Goal: Information Seeking & Learning: Check status

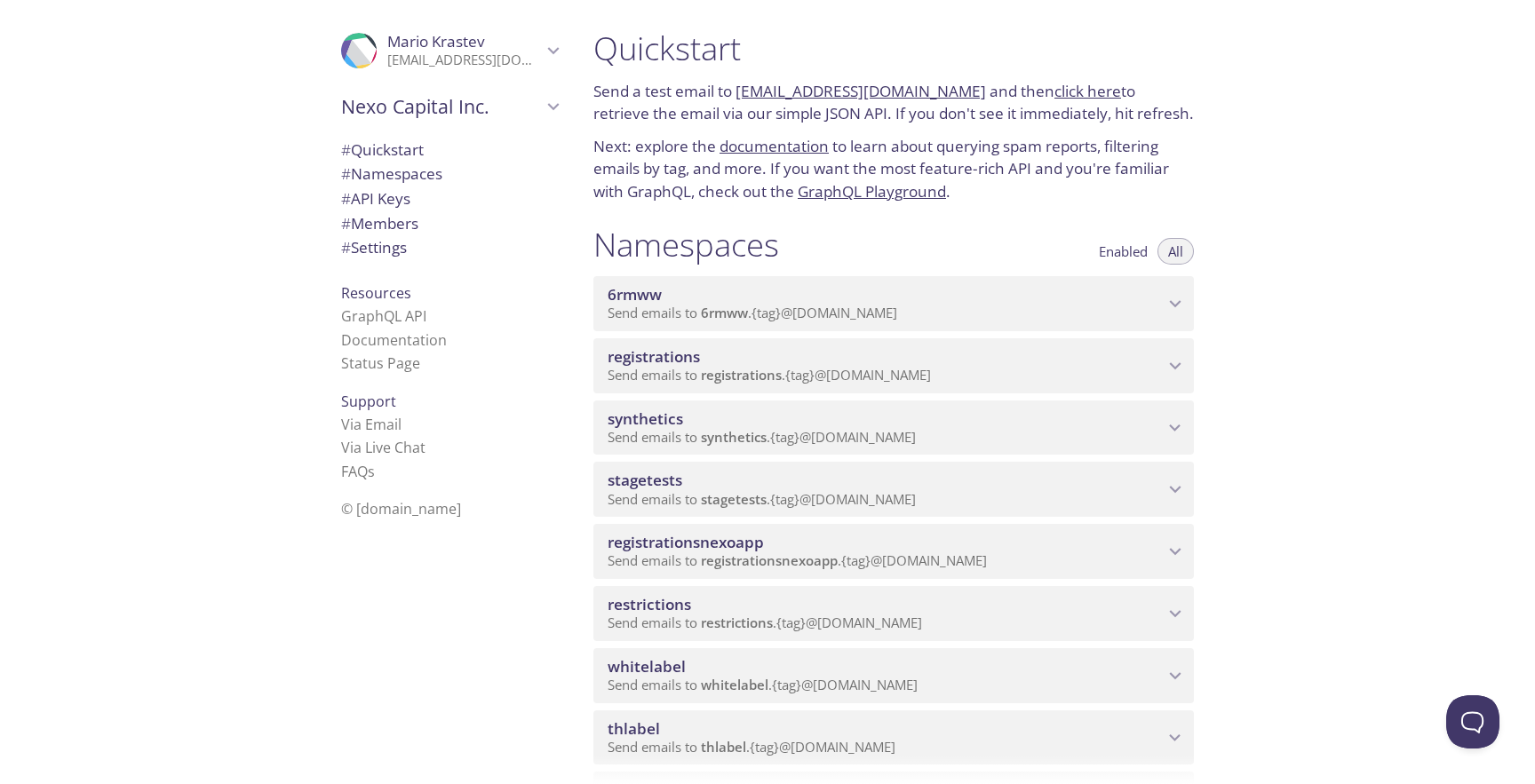
click at [829, 424] on span "synthetics" at bounding box center [885, 419] width 556 height 20
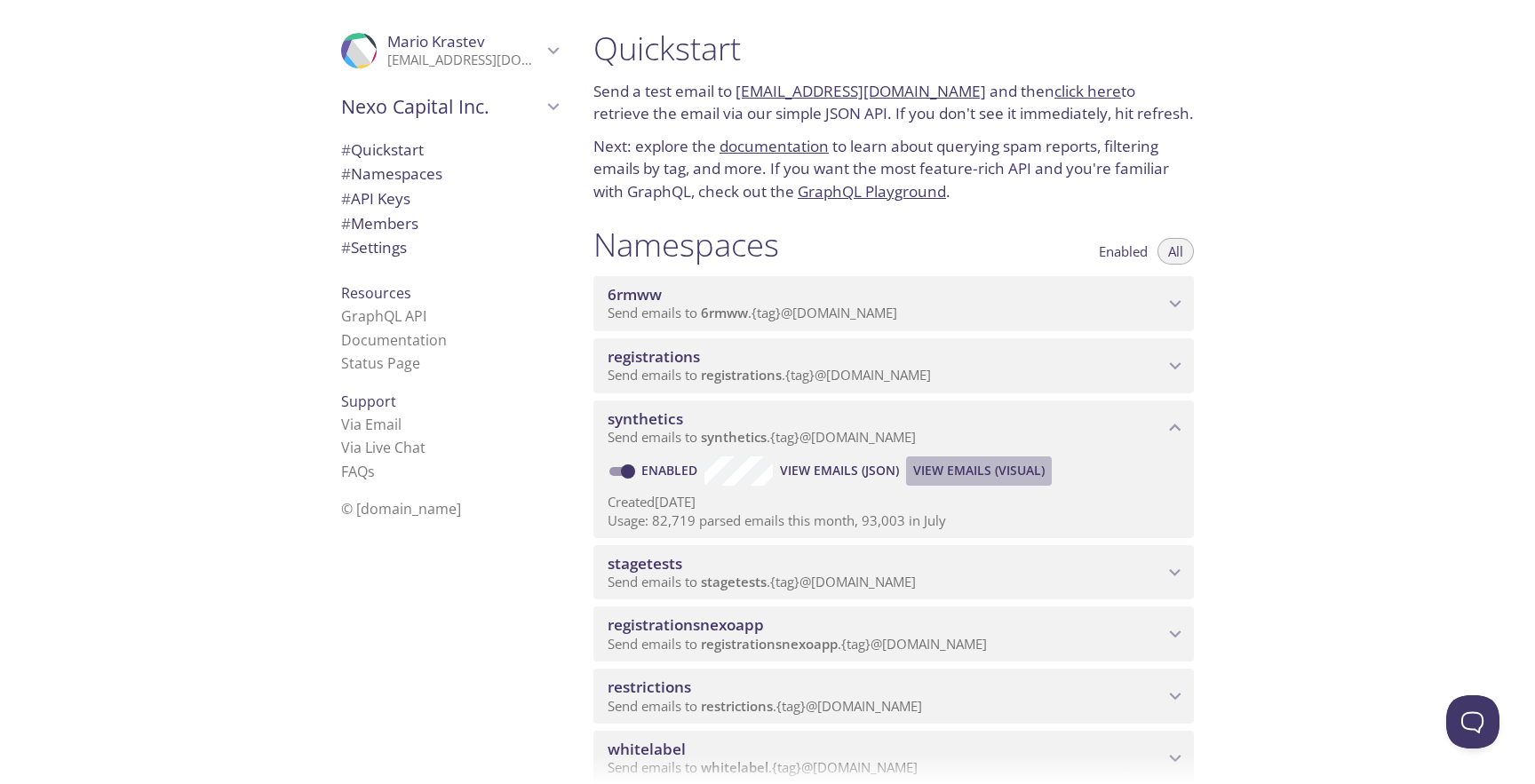
click at [935, 465] on span "View Emails (Visual)" at bounding box center [979, 470] width 132 height 21
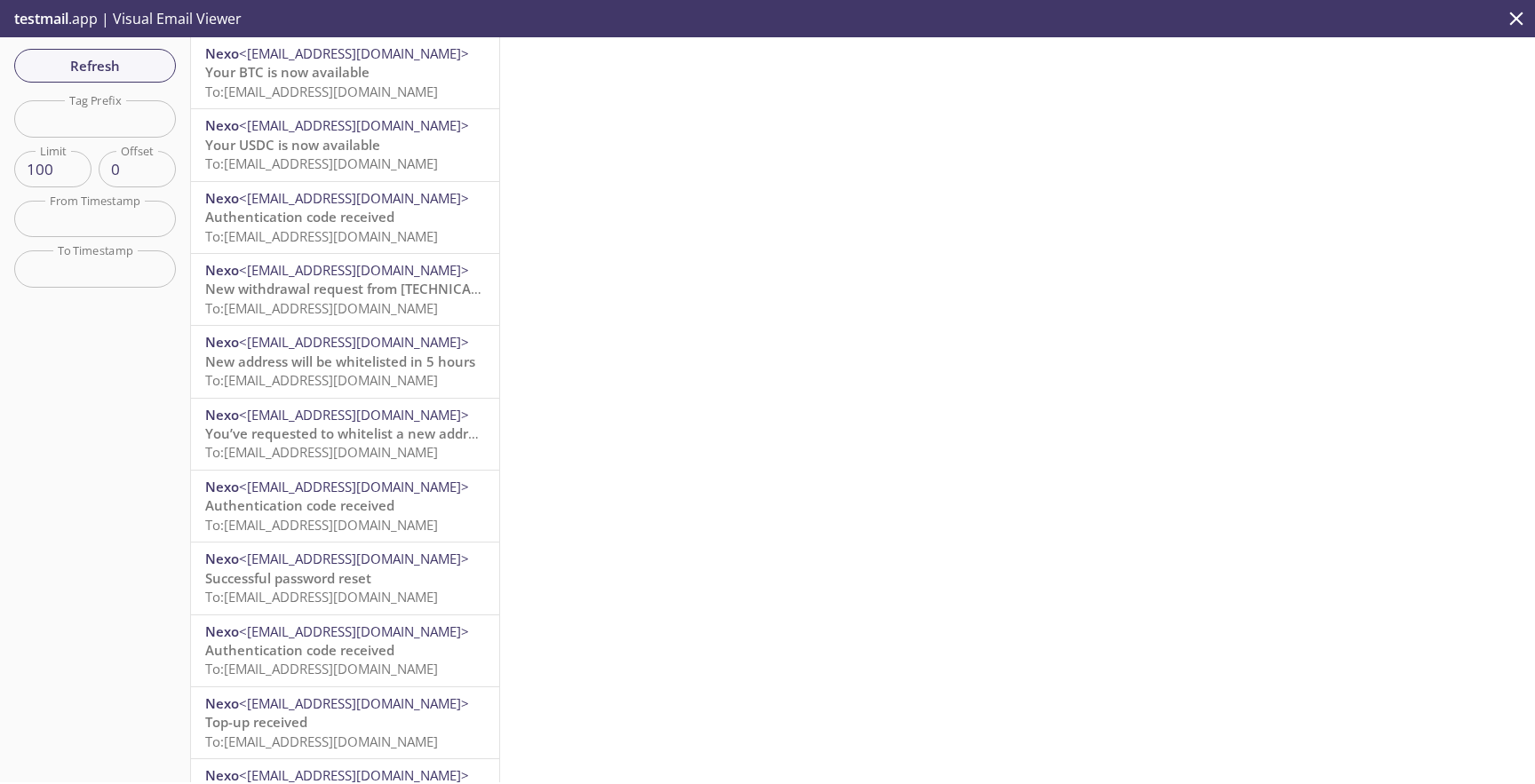
click at [88, 122] on input "text" at bounding box center [95, 119] width 162 height 36
paste input "test-user-28andr"
type input "test-user-28andr"
click at [89, 67] on span "Refresh" at bounding box center [95, 65] width 134 height 23
click at [89, 67] on div "Refresh Filters Tag Prefix test-user-28andr Tag Prefix Limit 100 Limit Offset 0…" at bounding box center [95, 409] width 191 height 745
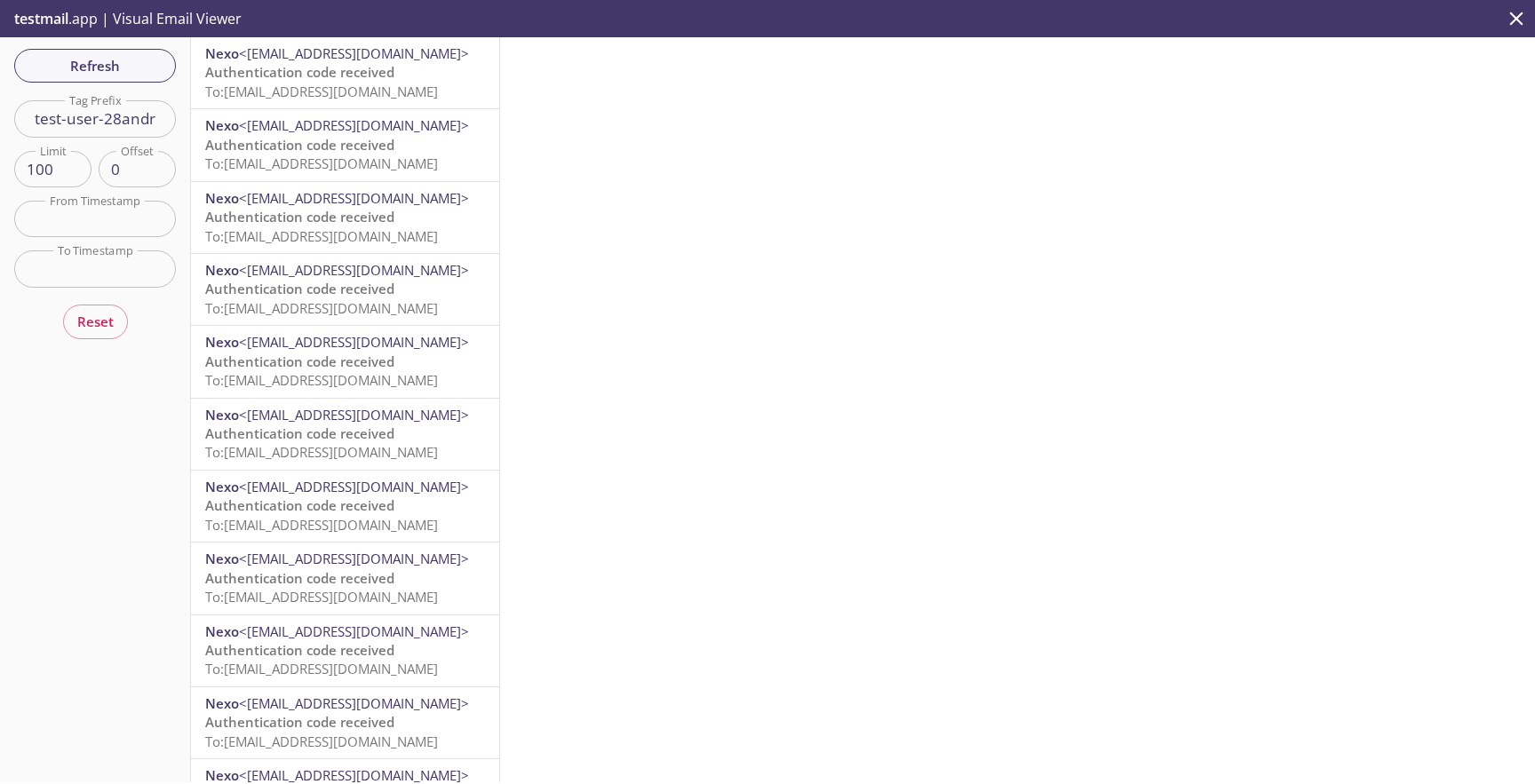
click at [269, 67] on span "Authentication code received" at bounding box center [300, 72] width 190 height 18
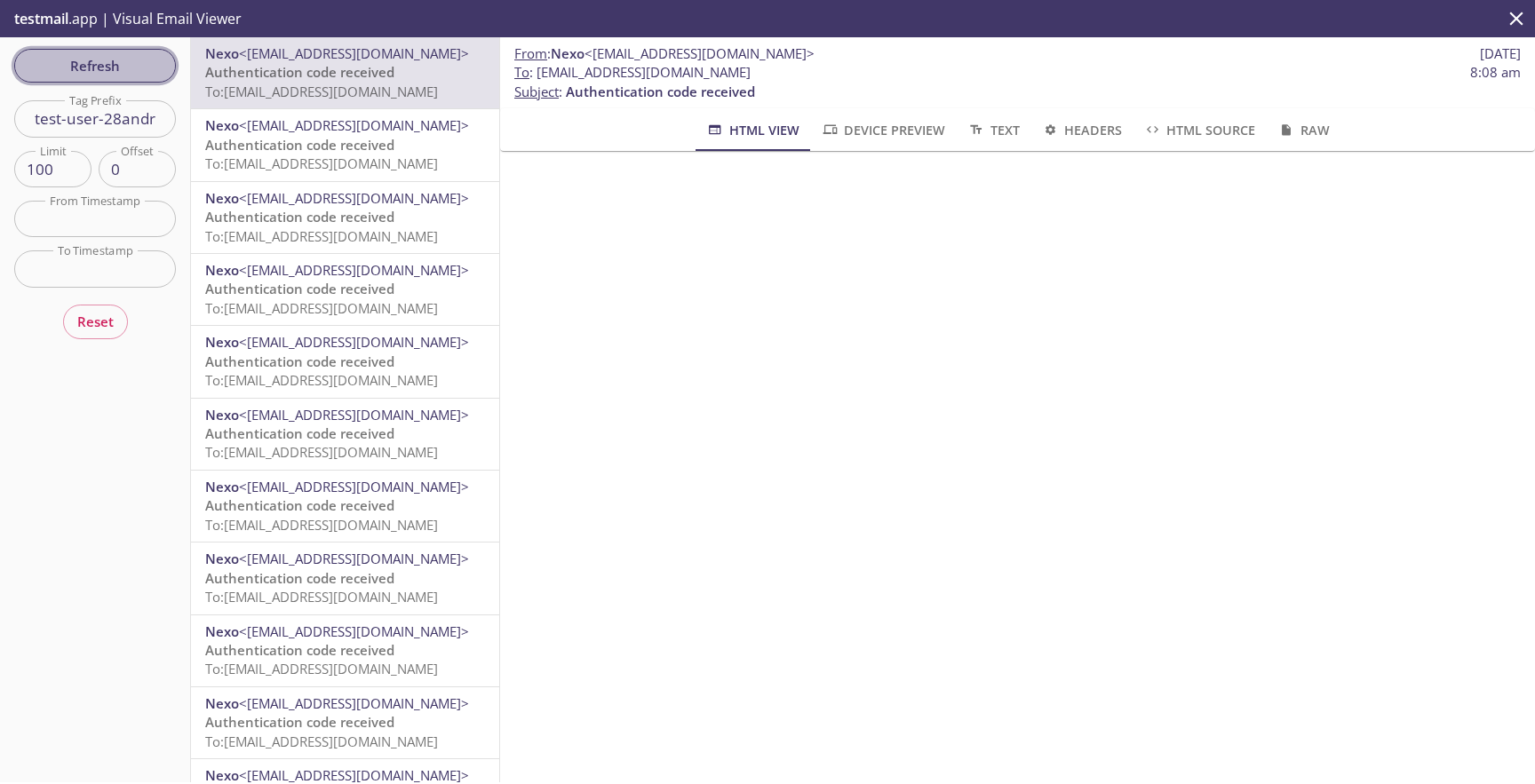
click at [134, 82] on button "Refresh" at bounding box center [95, 66] width 162 height 34
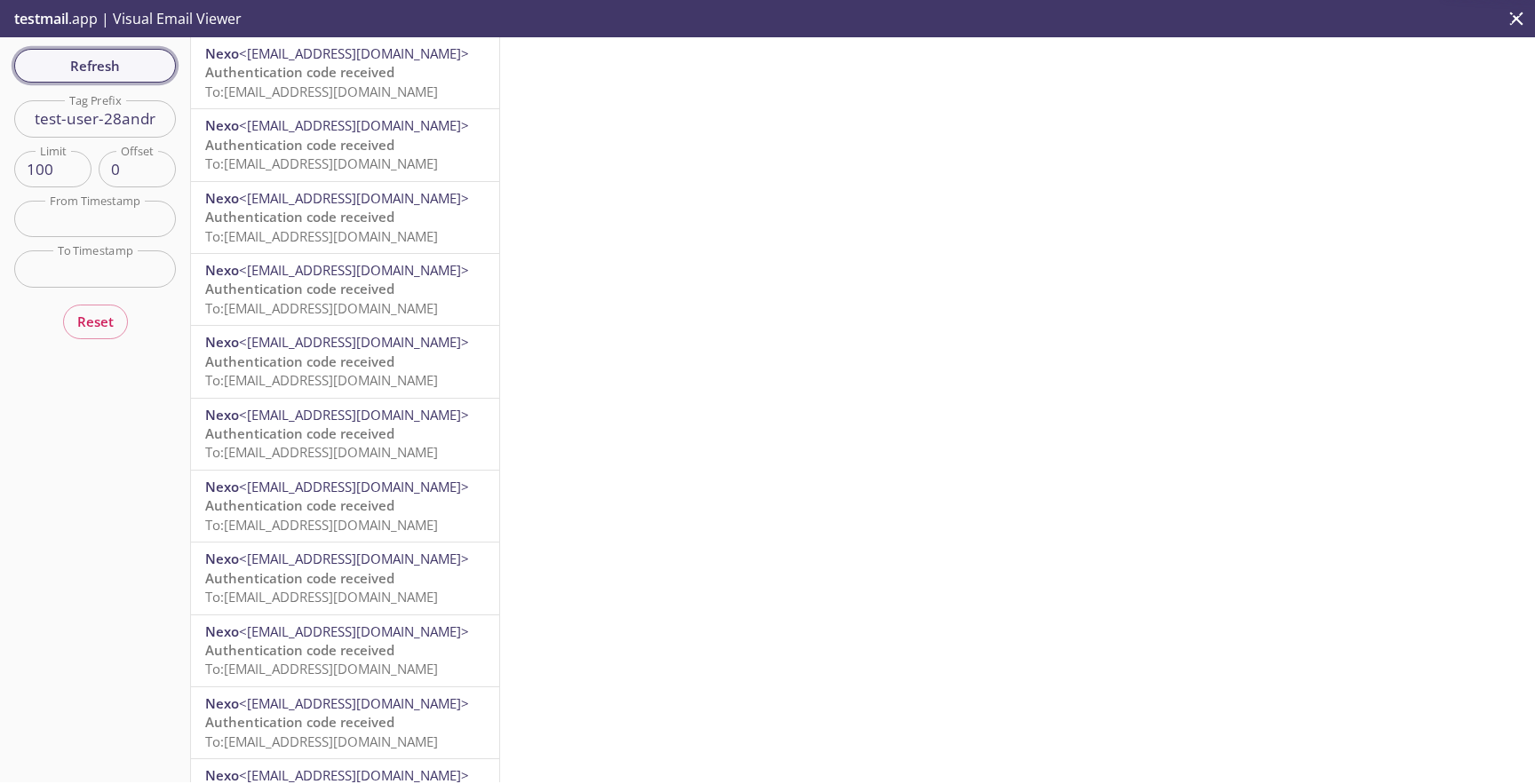
click at [131, 74] on span "Refresh" at bounding box center [95, 65] width 134 height 23
click at [295, 76] on span "Authentication code received" at bounding box center [300, 72] width 190 height 18
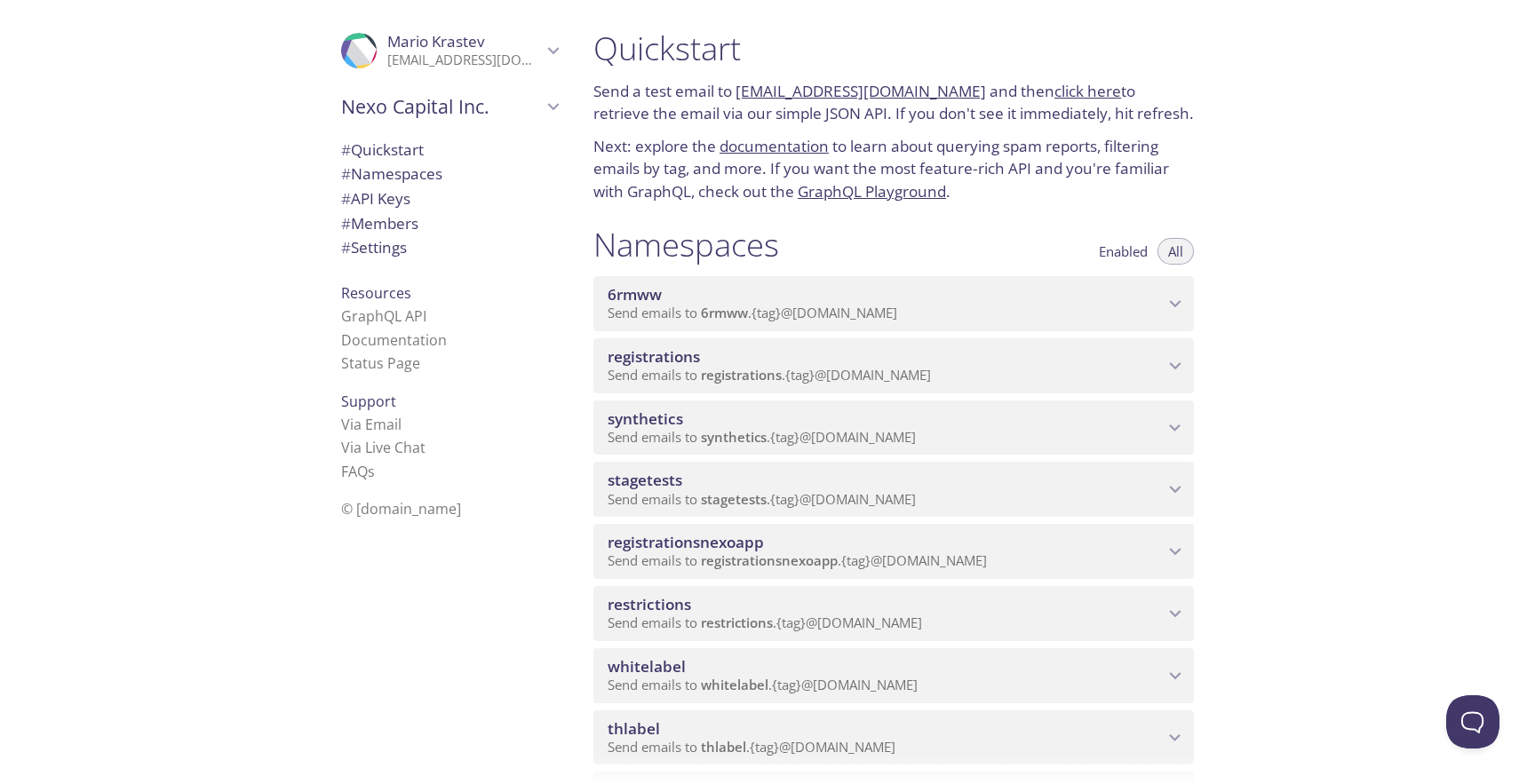
click at [780, 426] on span "synthetics" at bounding box center [885, 419] width 556 height 20
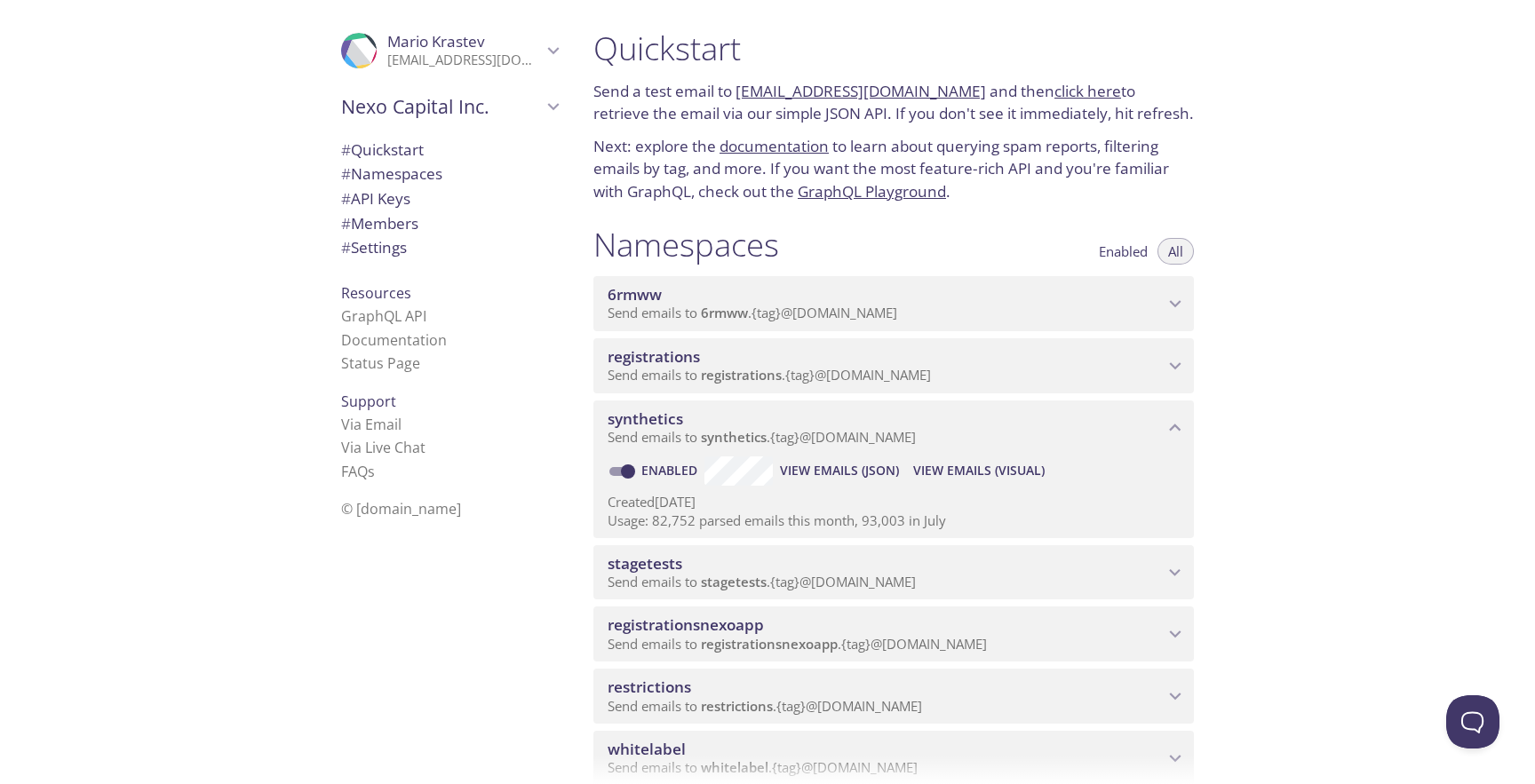
click at [992, 467] on span "View Emails (Visual)" at bounding box center [979, 470] width 132 height 21
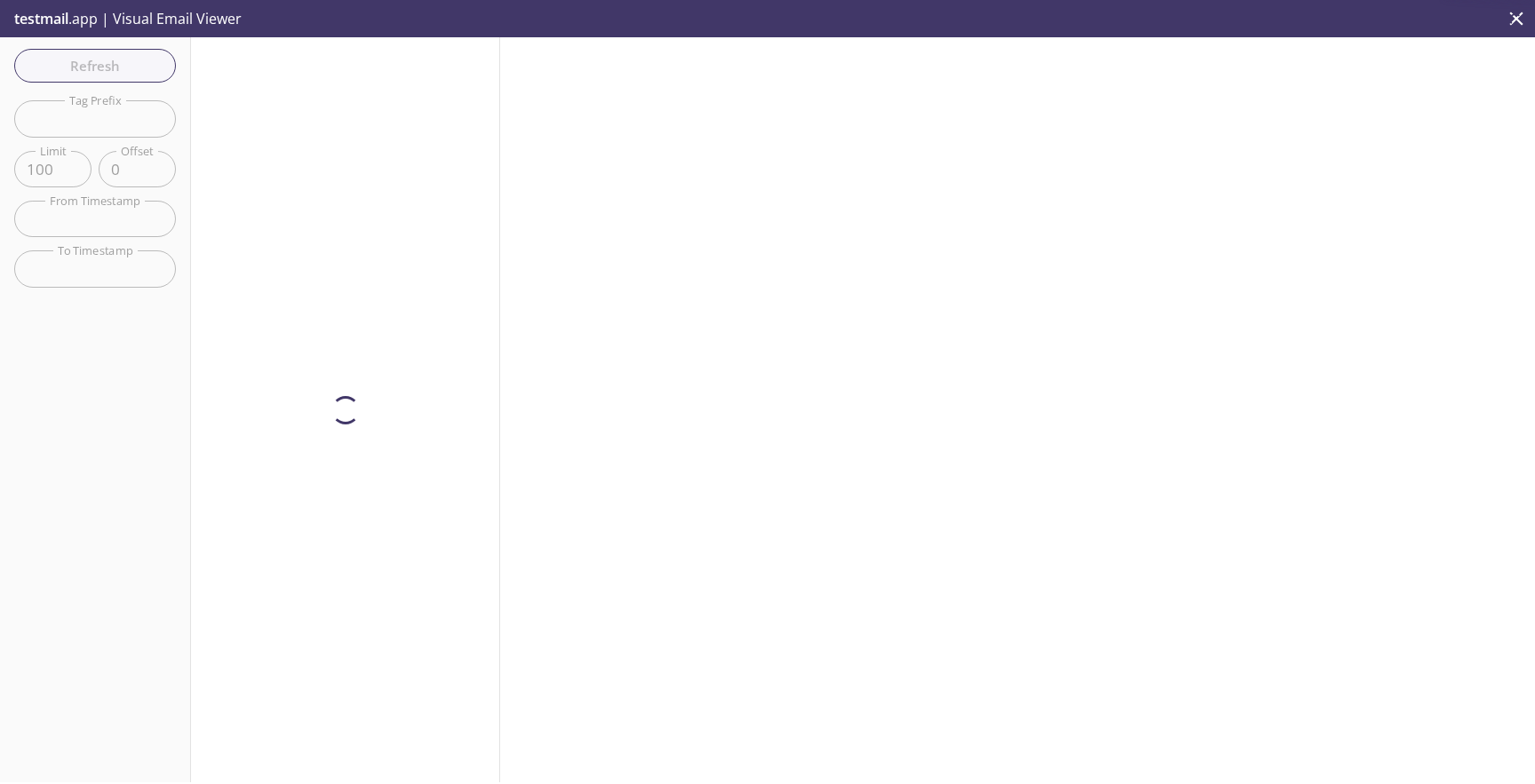
click at [70, 79] on div "Refresh Filters Tag Prefix Tag Prefix Limit 100 Limit Offset 0 Offset From Time…" at bounding box center [95, 409] width 191 height 745
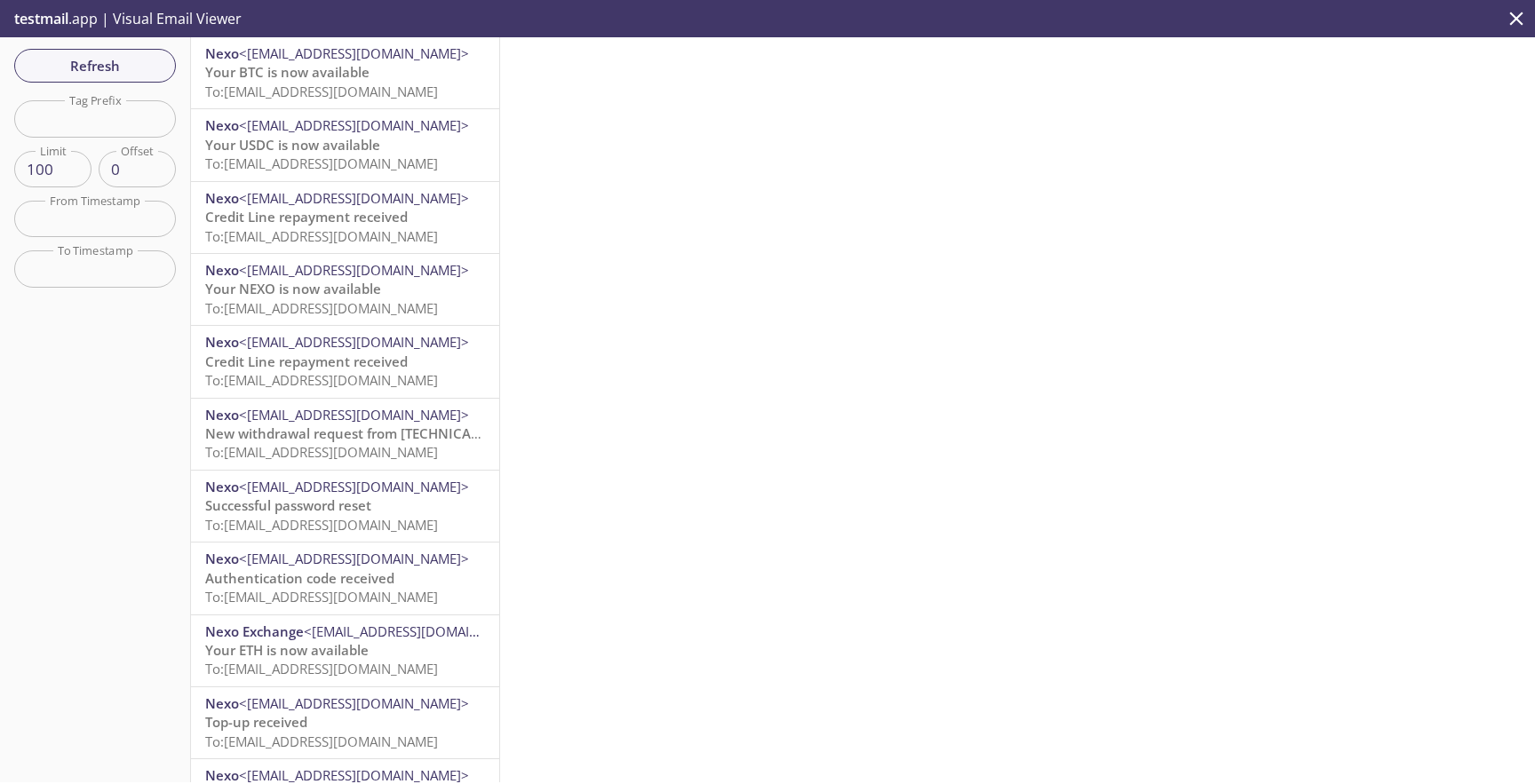
click at [70, 109] on input "text" at bounding box center [95, 119] width 162 height 36
paste input "test-user-28andr"
type input "test-user-28andr"
click at [101, 73] on span "Refresh" at bounding box center [95, 65] width 134 height 23
click at [107, 52] on button "Refresh" at bounding box center [95, 66] width 162 height 34
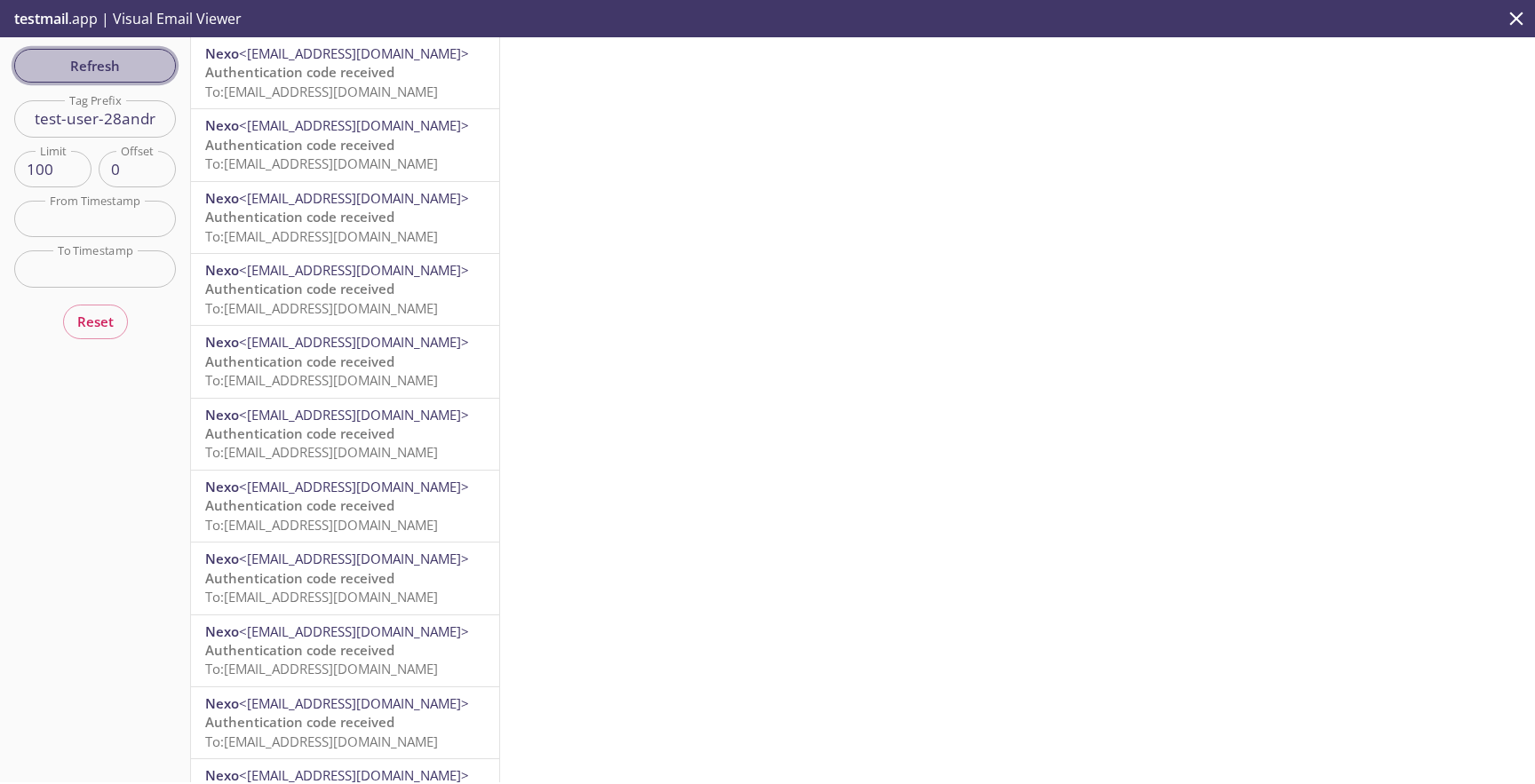
click at [120, 74] on span "Refresh" at bounding box center [95, 65] width 134 height 23
click at [375, 77] on span "Authentication code received" at bounding box center [300, 72] width 190 height 18
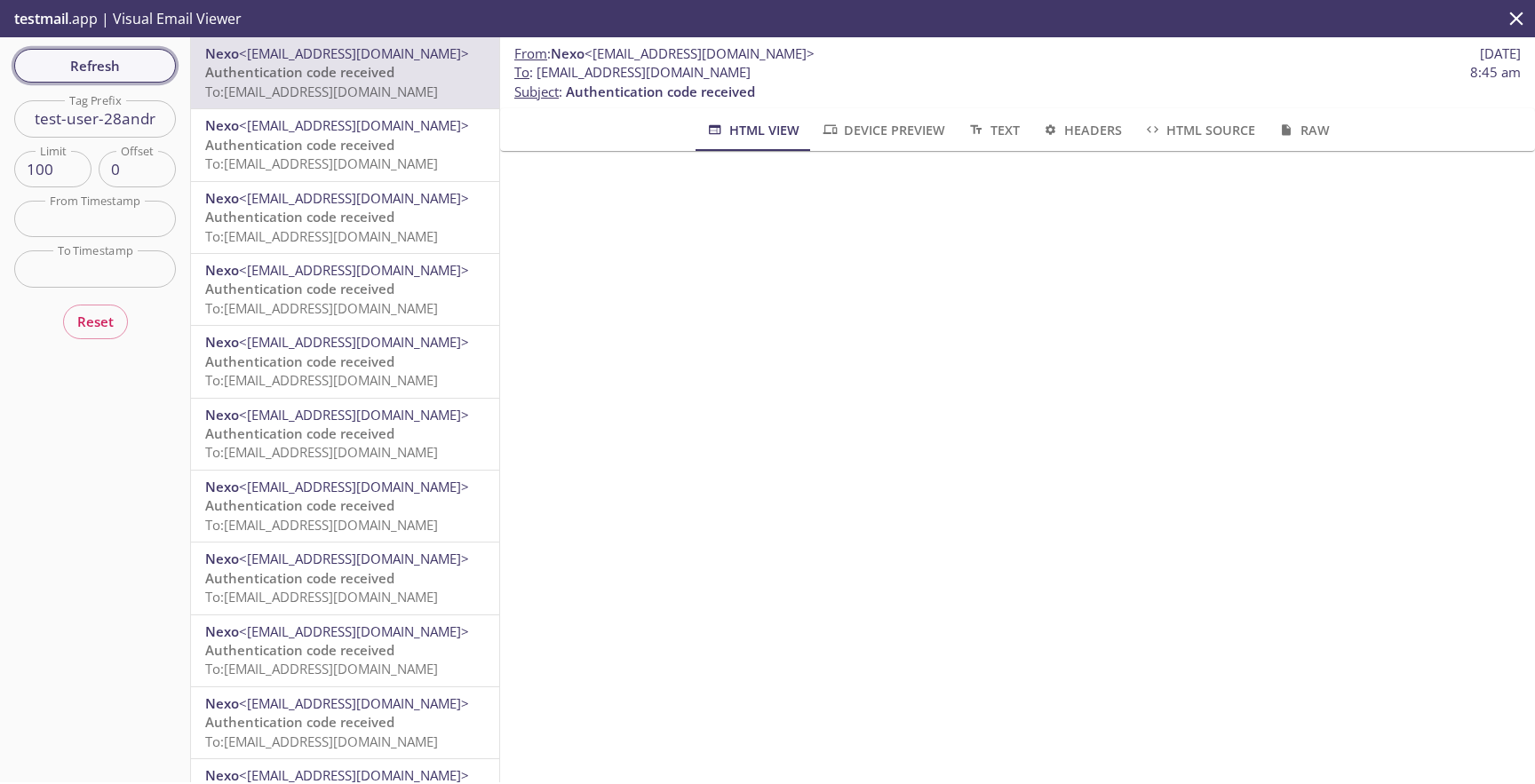
click at [150, 51] on button "Refresh" at bounding box center [95, 66] width 162 height 34
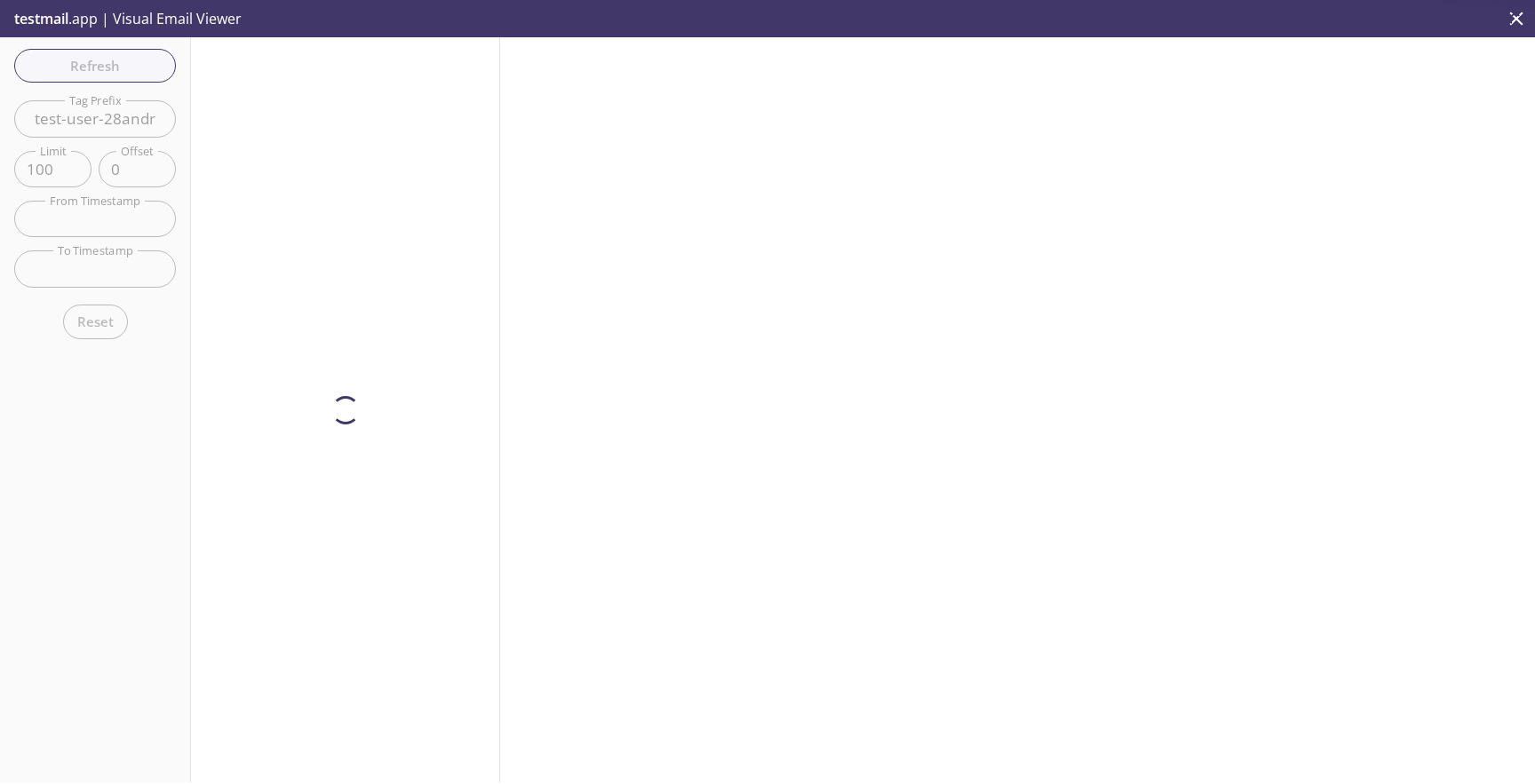
click at [134, 67] on div "Refresh Filters Tag Prefix test-user-28andr Tag Prefix Limit 100 Limit Offset 0…" at bounding box center [95, 409] width 191 height 745
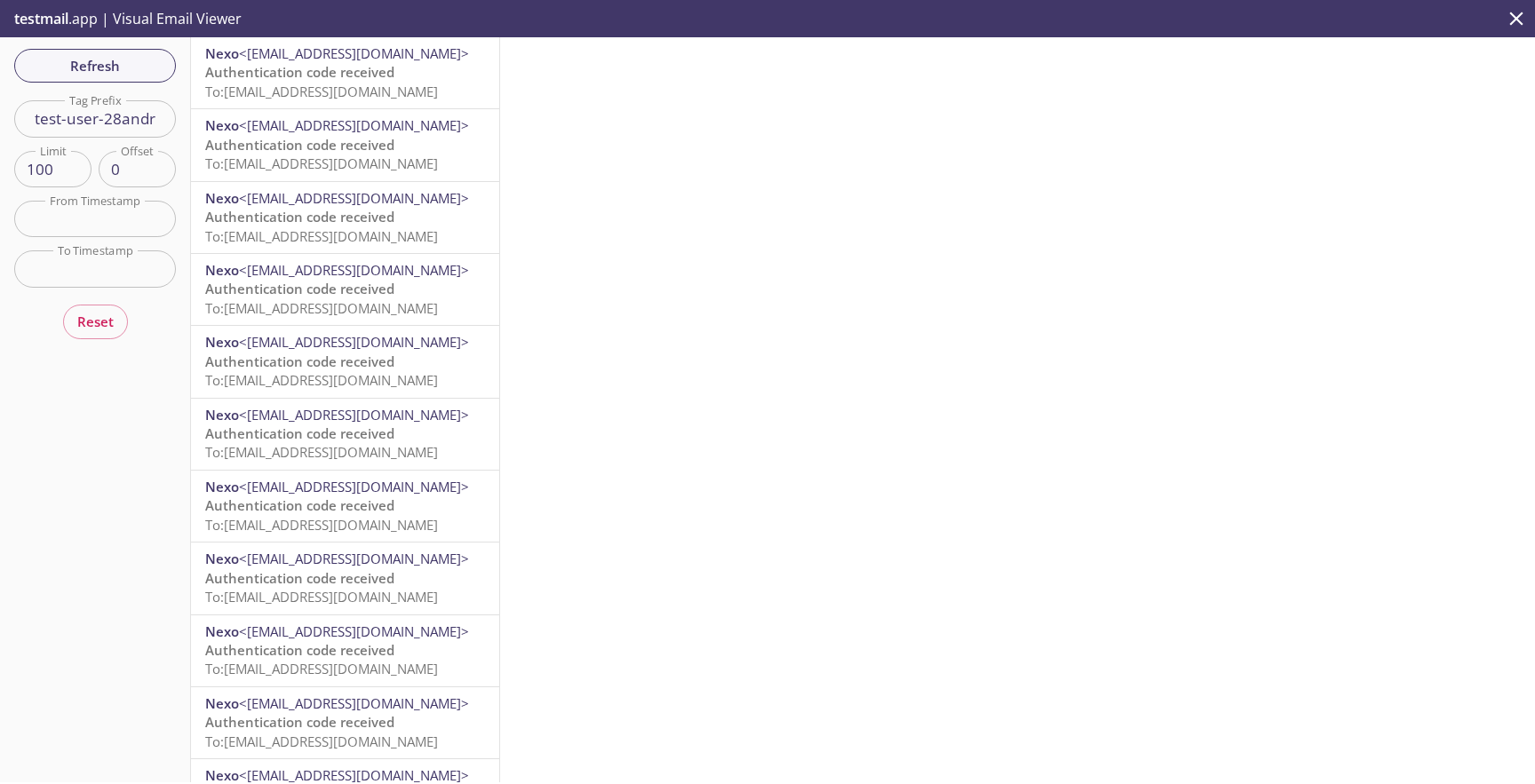
click at [134, 67] on span "Refresh" at bounding box center [95, 65] width 134 height 23
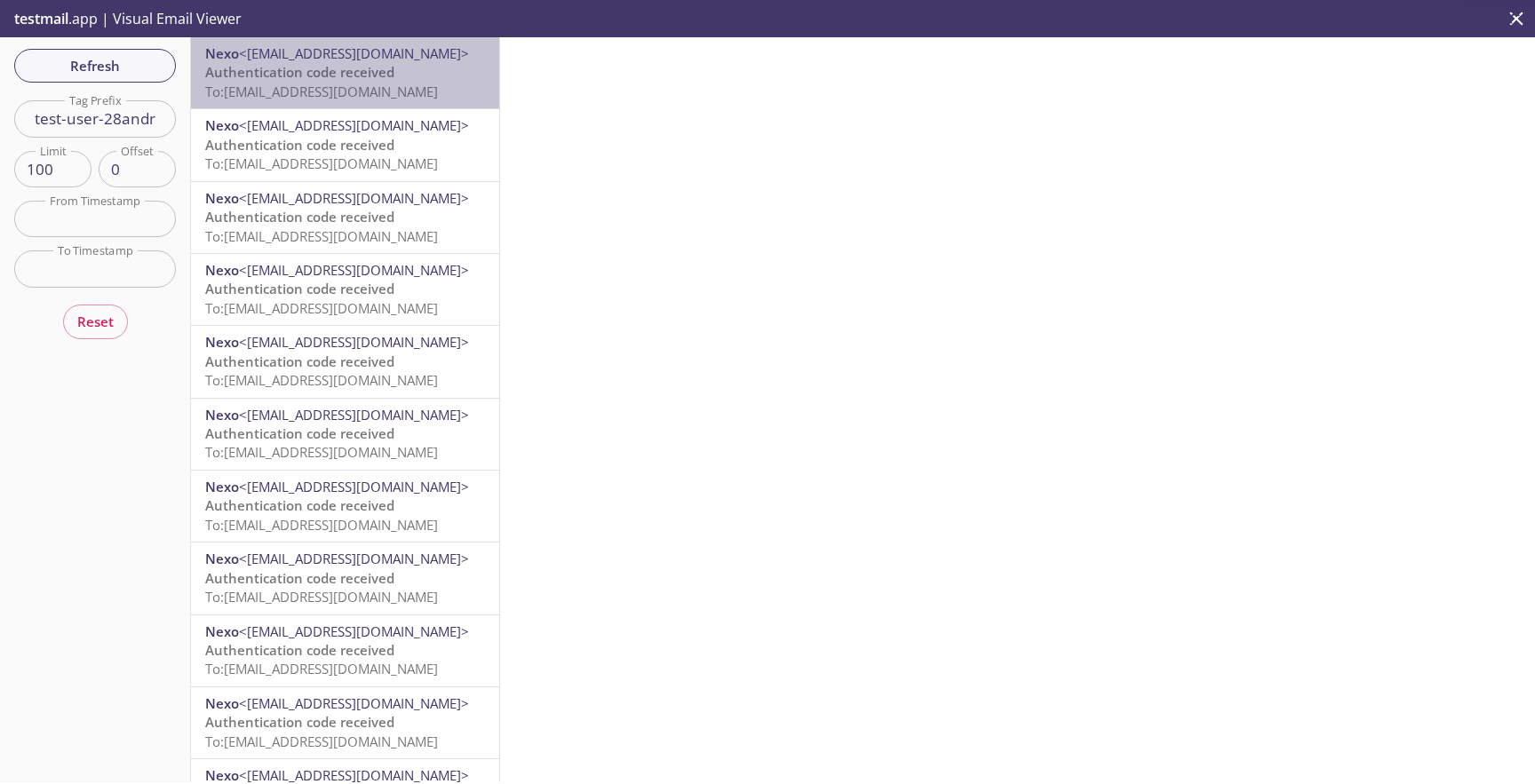
click at [323, 76] on span "Authentication code received" at bounding box center [300, 72] width 190 height 18
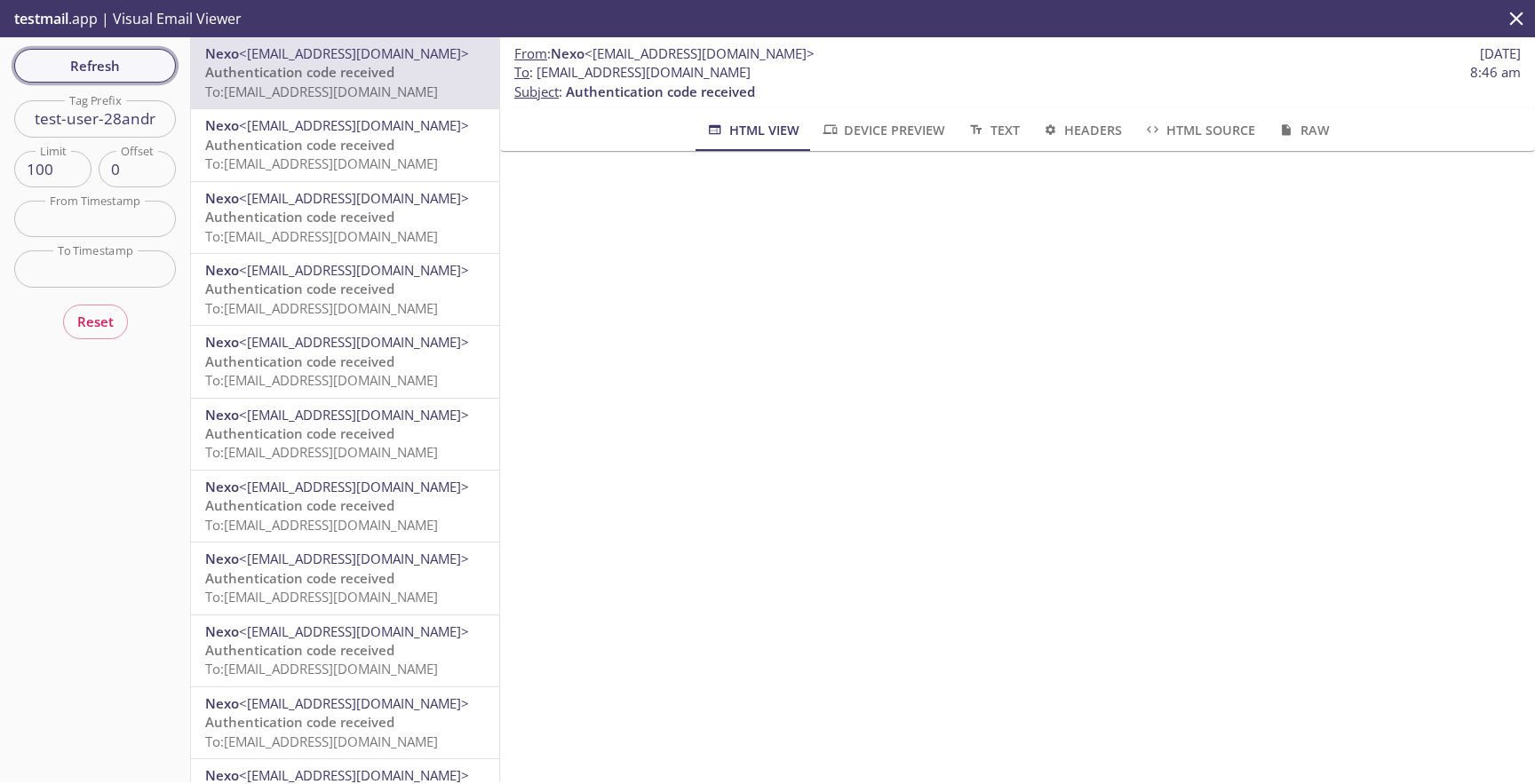
click at [135, 76] on span "Refresh" at bounding box center [95, 65] width 134 height 23
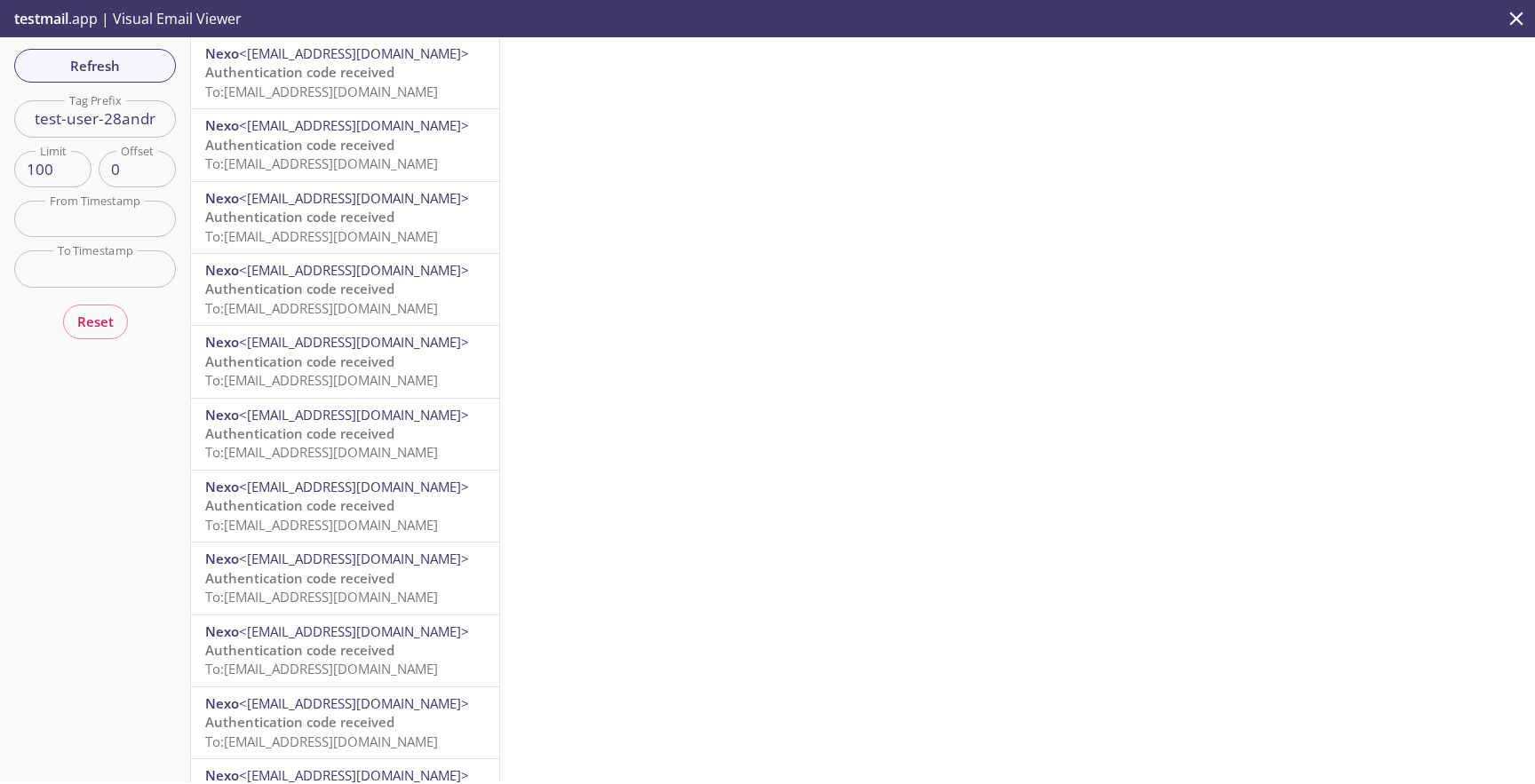
click at [342, 83] on span "To: [EMAIL_ADDRESS][DOMAIN_NAME]" at bounding box center [321, 92] width 233 height 18
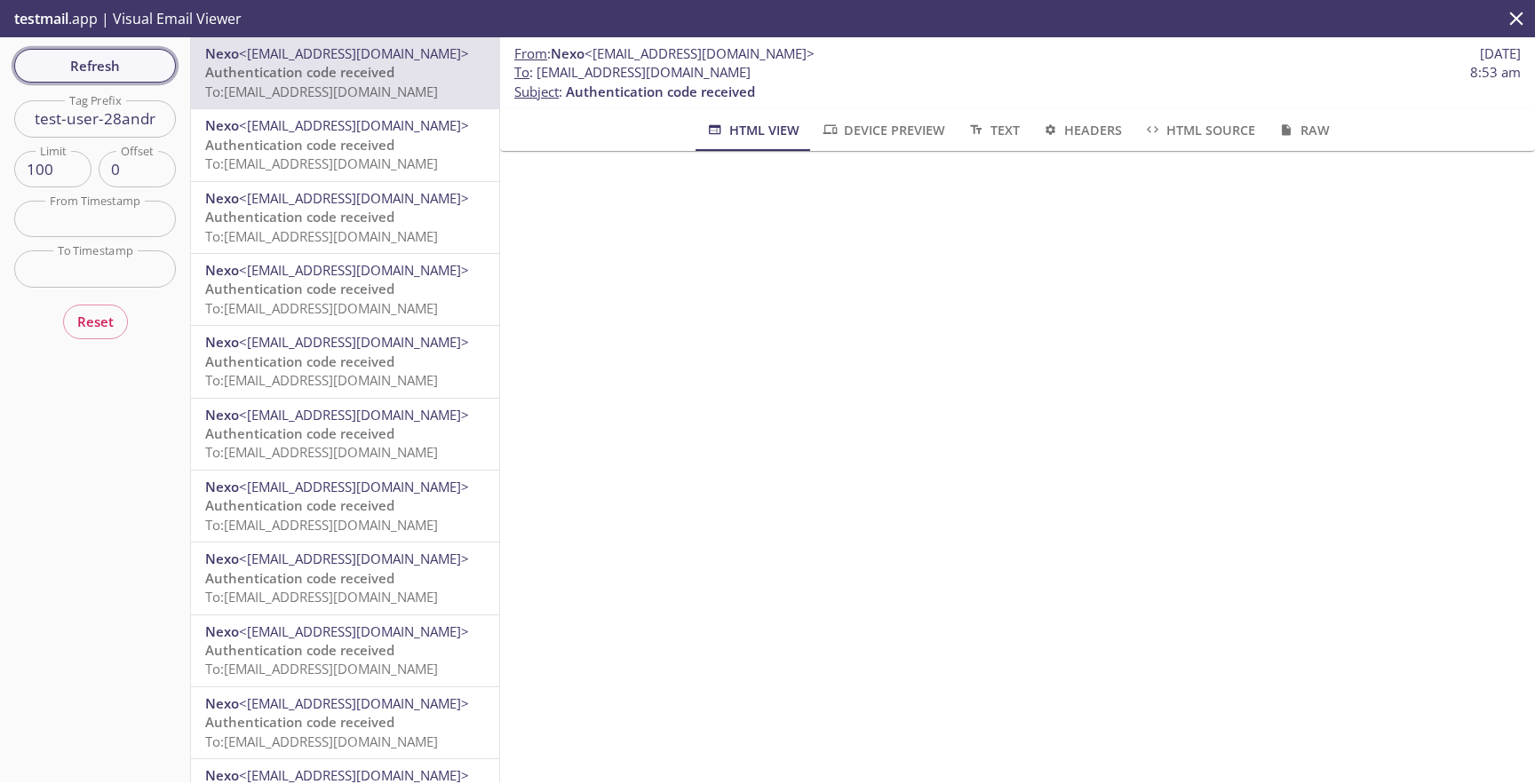
click at [132, 75] on span "Refresh" at bounding box center [95, 65] width 134 height 23
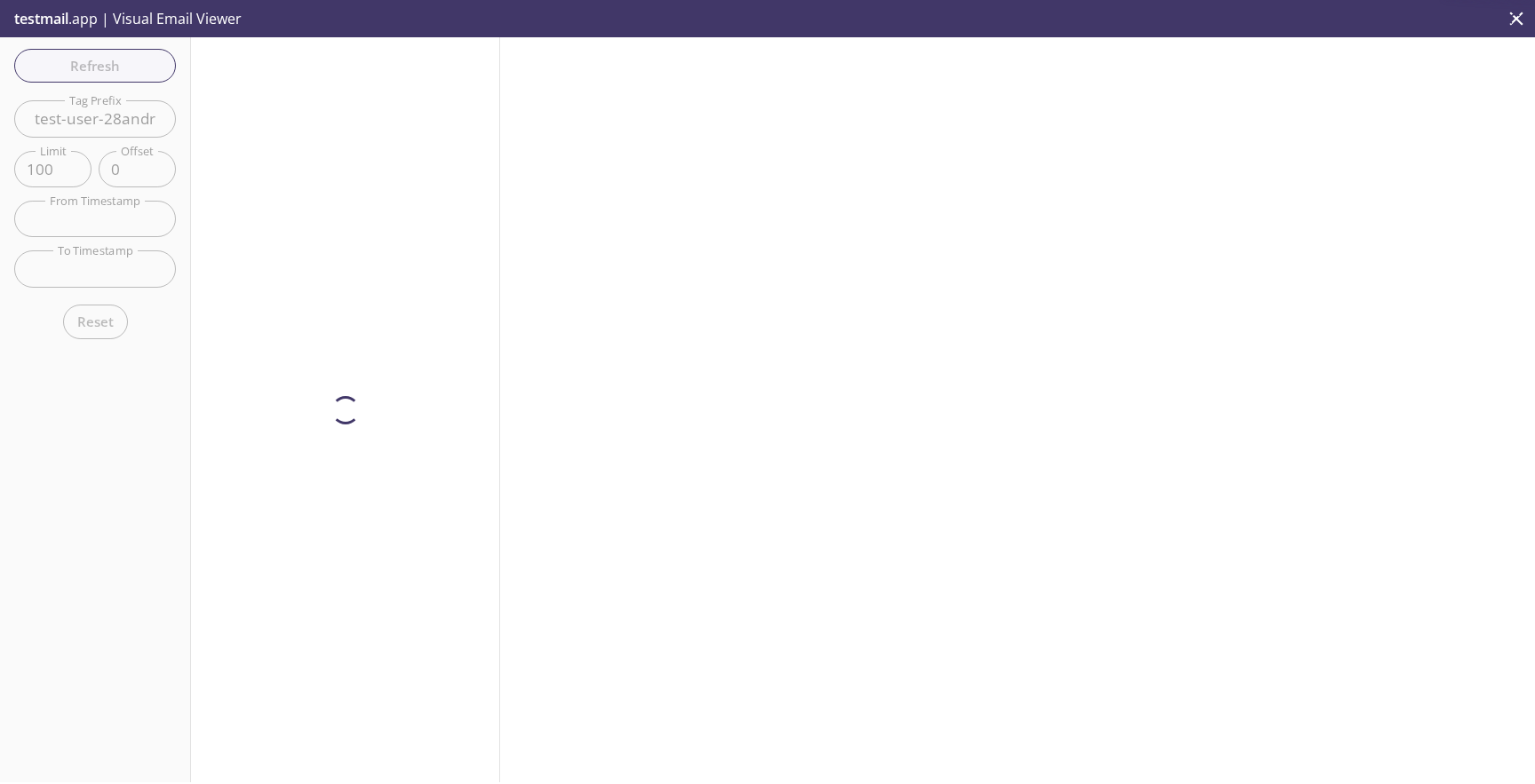
click at [132, 70] on div "Refresh Filters Tag Prefix test-user-28andr Tag Prefix Limit 100 Limit Offset 0…" at bounding box center [95, 409] width 191 height 745
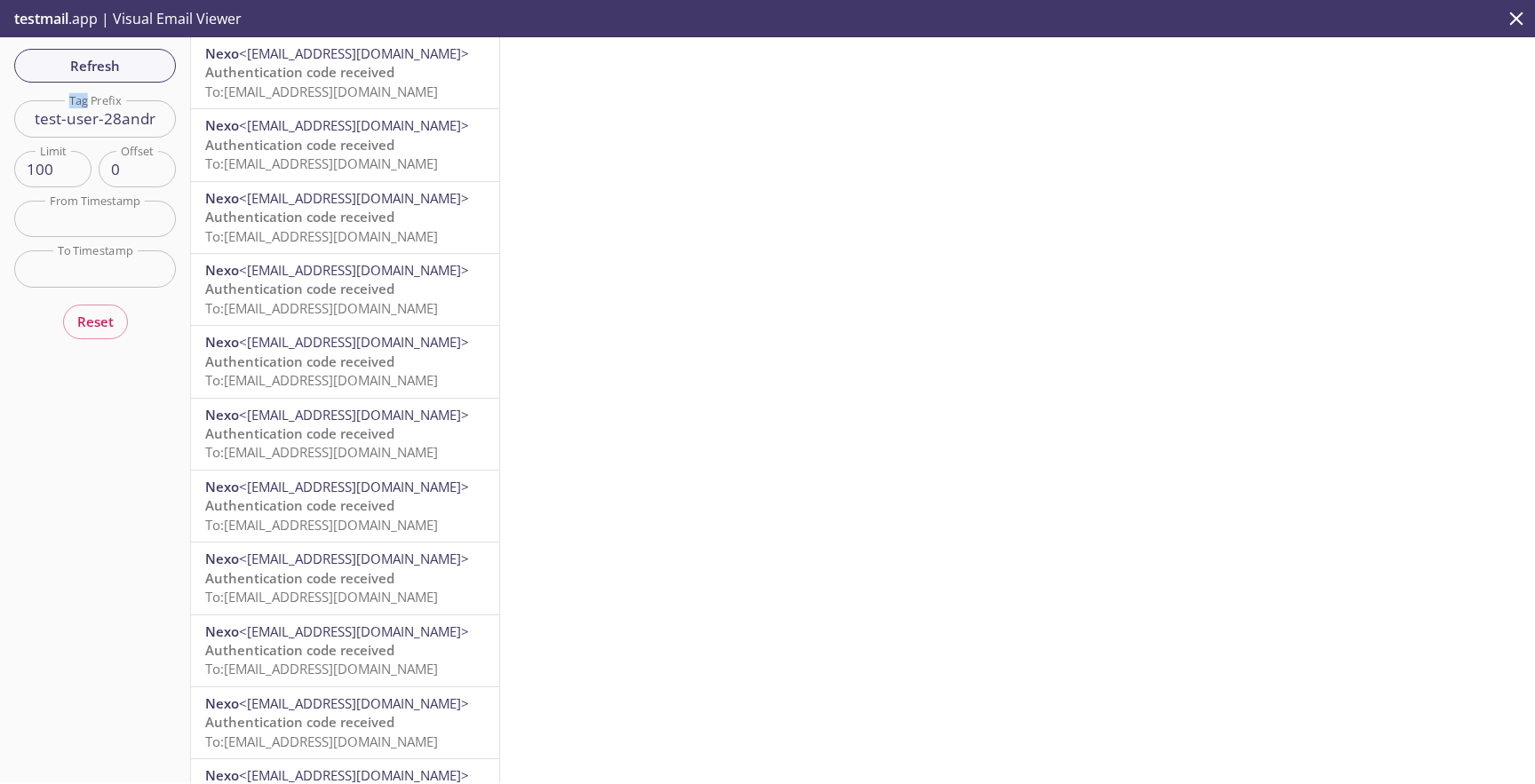
click at [132, 70] on span "Refresh" at bounding box center [95, 65] width 134 height 23
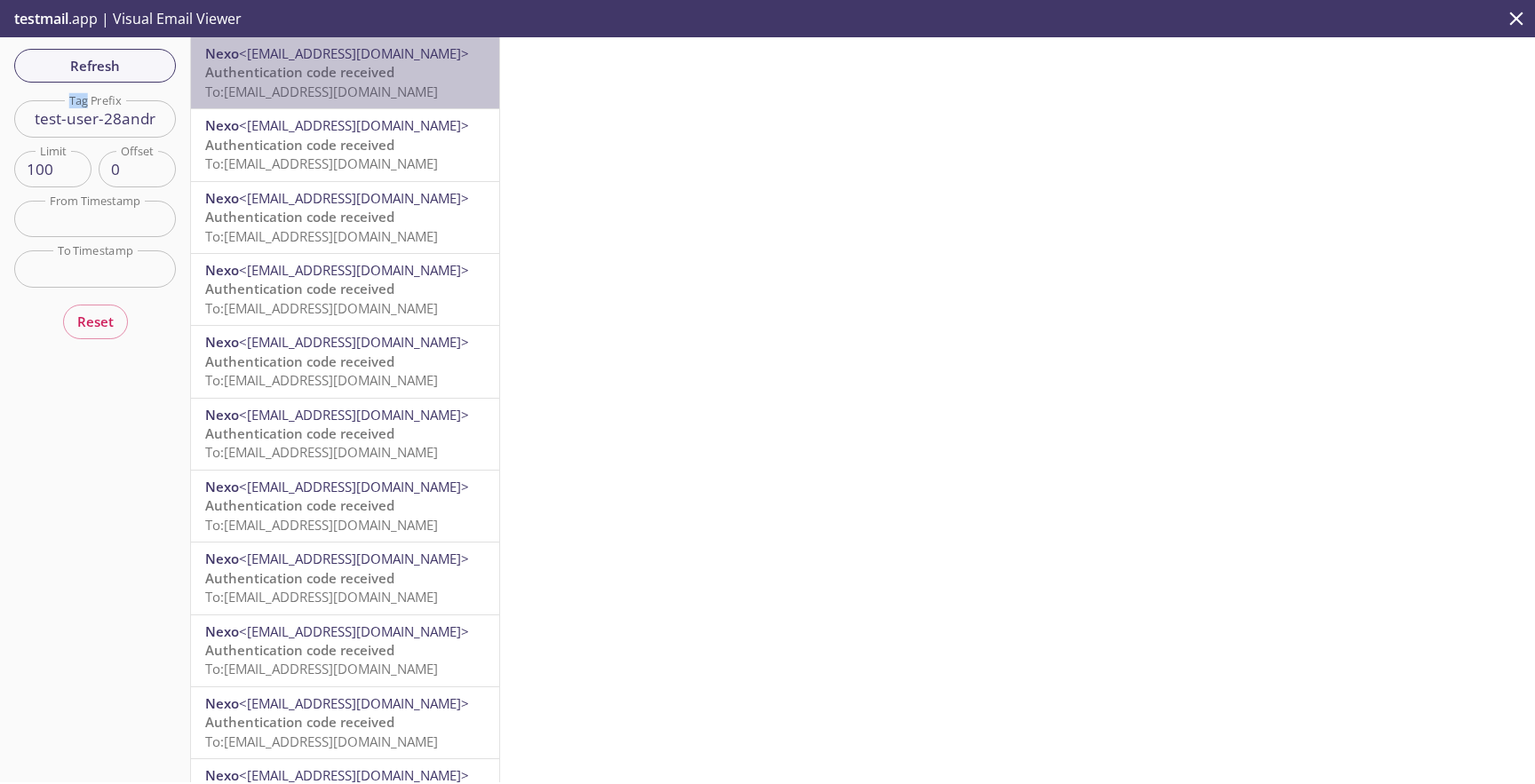
click at [336, 84] on span "To: [EMAIL_ADDRESS][DOMAIN_NAME]" at bounding box center [321, 92] width 233 height 18
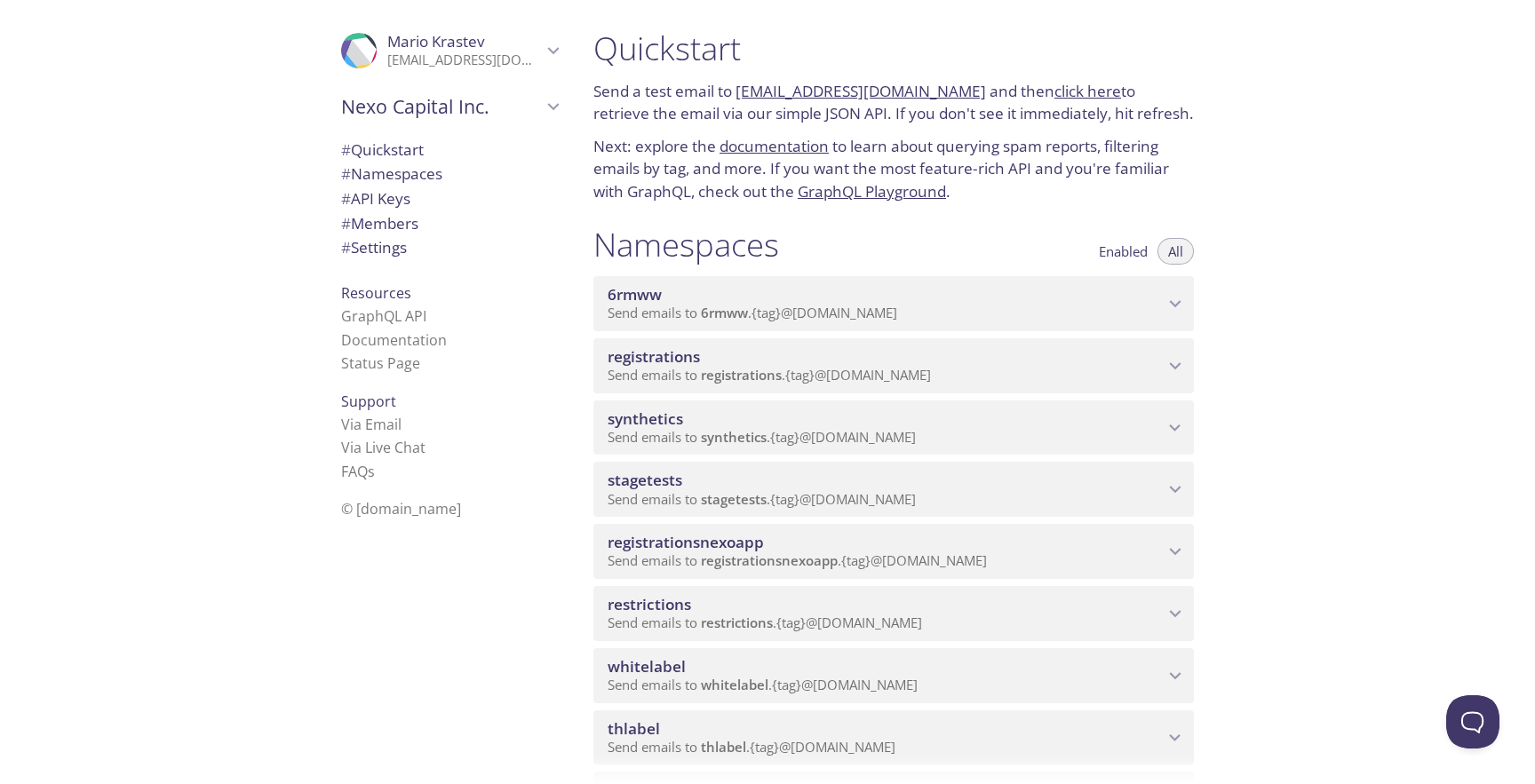
click at [830, 430] on span "Send emails to synthetics . {tag} @[DOMAIN_NAME]" at bounding box center [762, 437] width 308 height 18
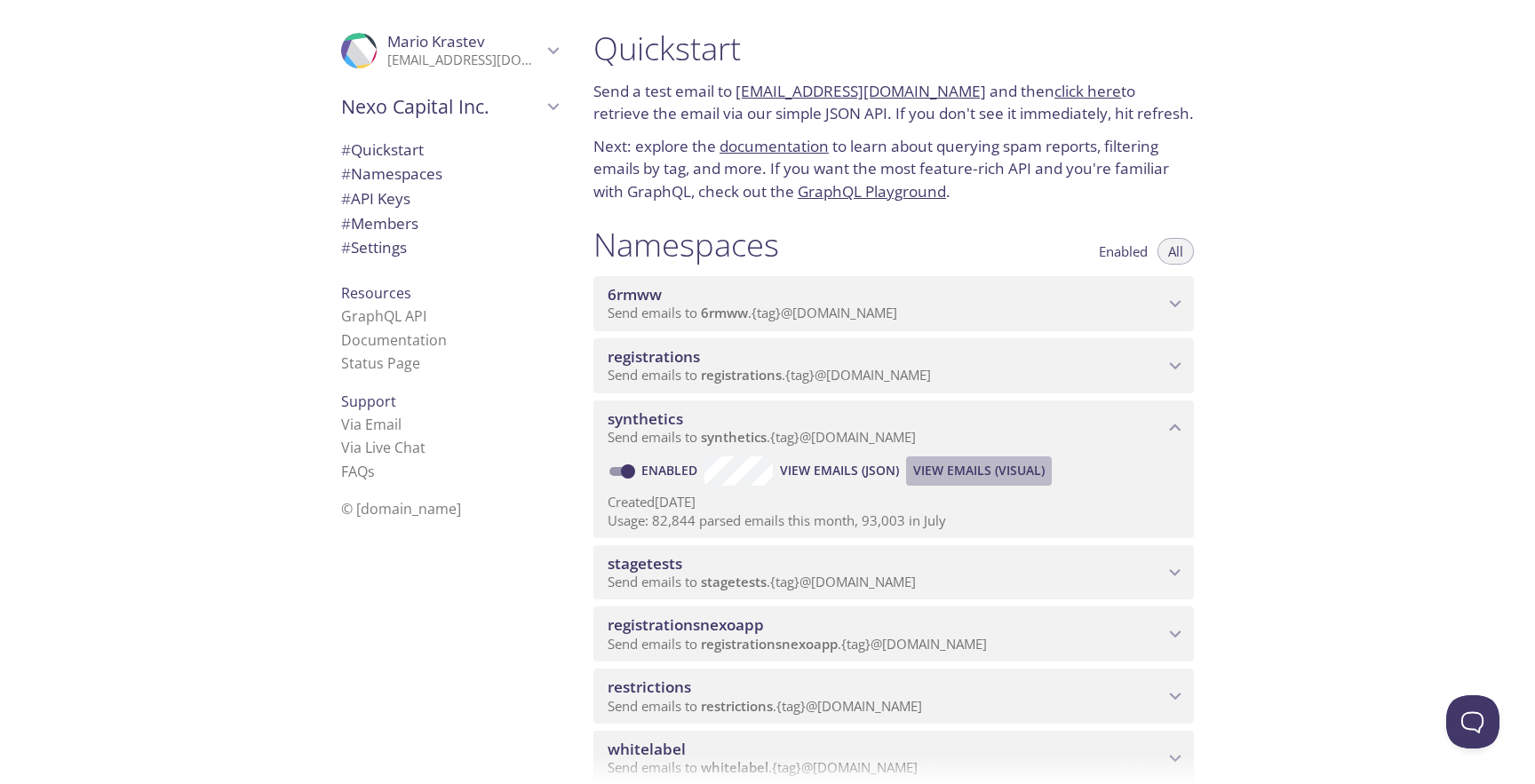
click at [981, 462] on span "View Emails (Visual)" at bounding box center [979, 470] width 132 height 21
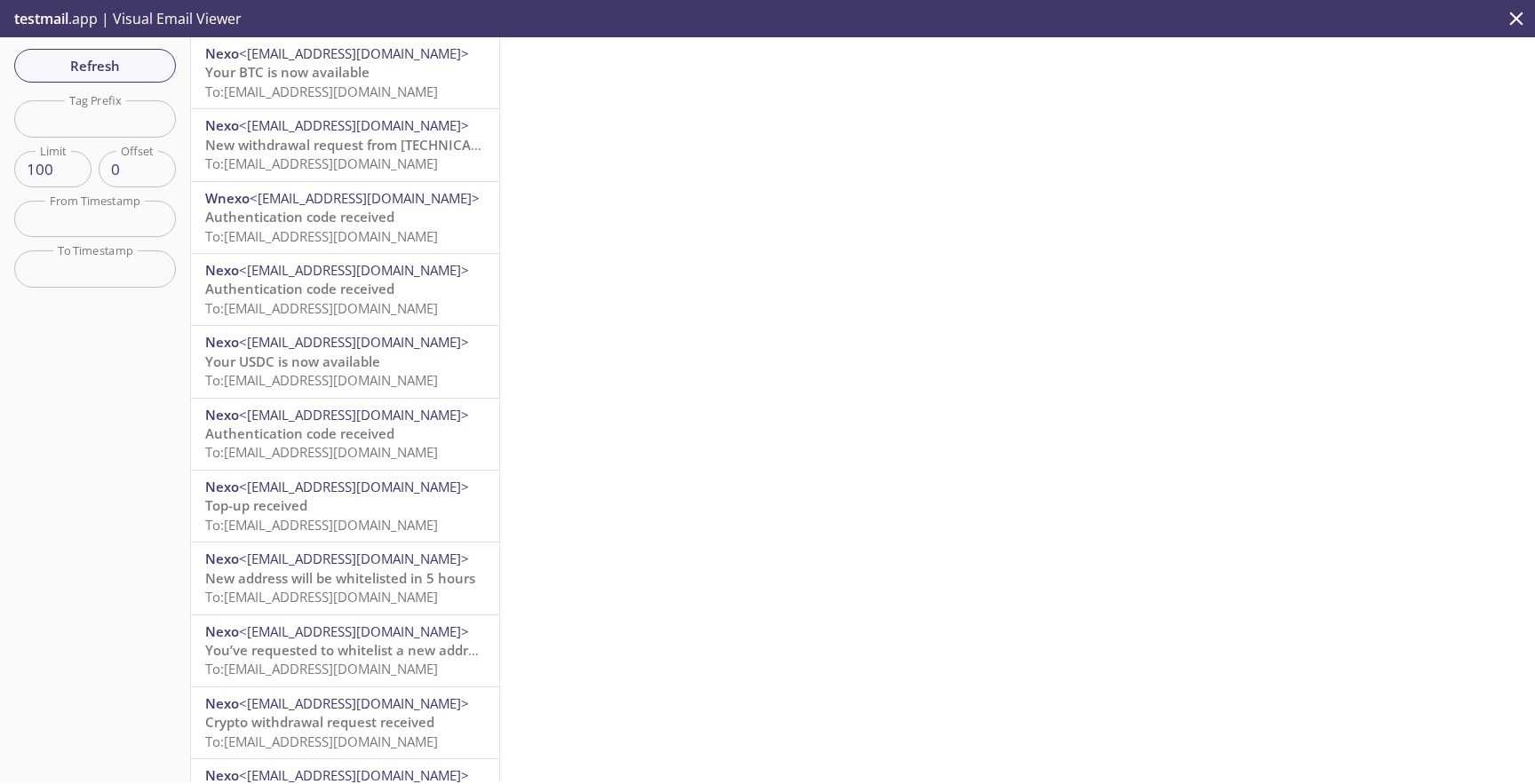
click at [120, 128] on input "text" at bounding box center [95, 119] width 162 height 36
paste input "test-user-28andr"
type input "test-user-28andr"
click at [130, 82] on button "Refresh" at bounding box center [95, 66] width 162 height 34
click at [150, 76] on span "Refresh" at bounding box center [95, 65] width 134 height 23
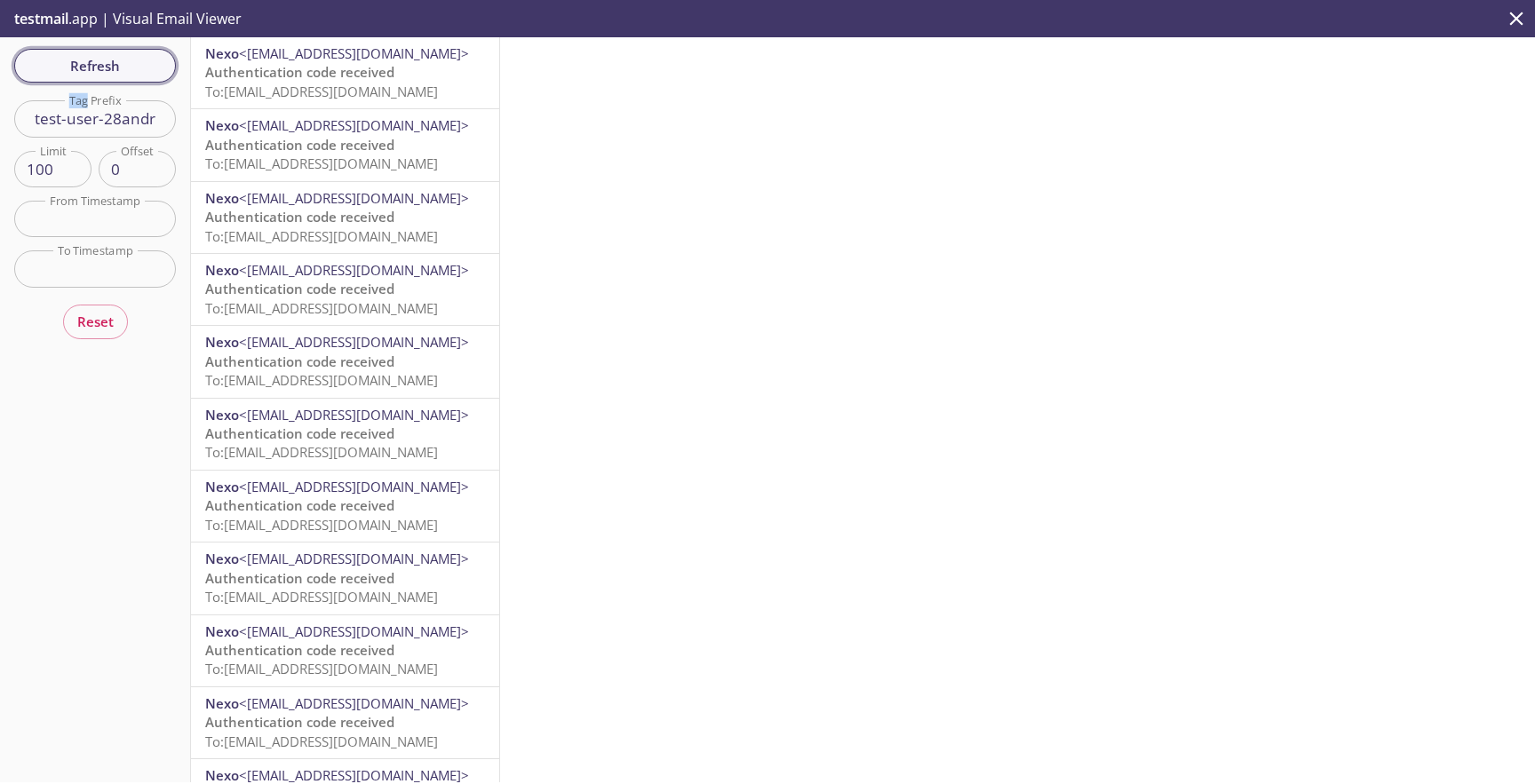
click at [150, 76] on div "Refresh Filters Tag Prefix test-user-28andr Tag Prefix Limit 100 Limit Offset 0…" at bounding box center [95, 409] width 191 height 745
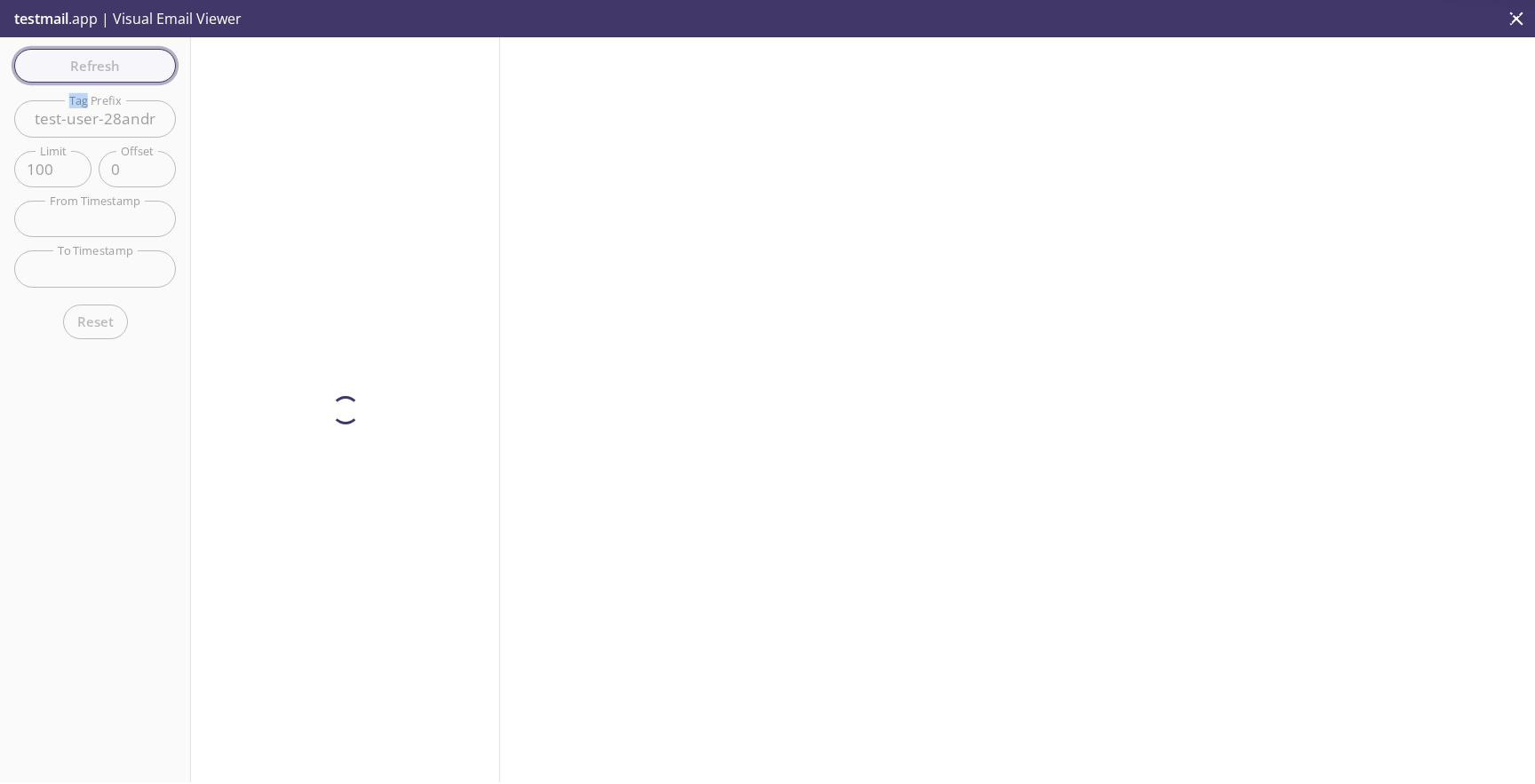
click at [141, 68] on span "Refresh" at bounding box center [95, 65] width 134 height 23
click at [295, 72] on div at bounding box center [345, 409] width 309 height 745
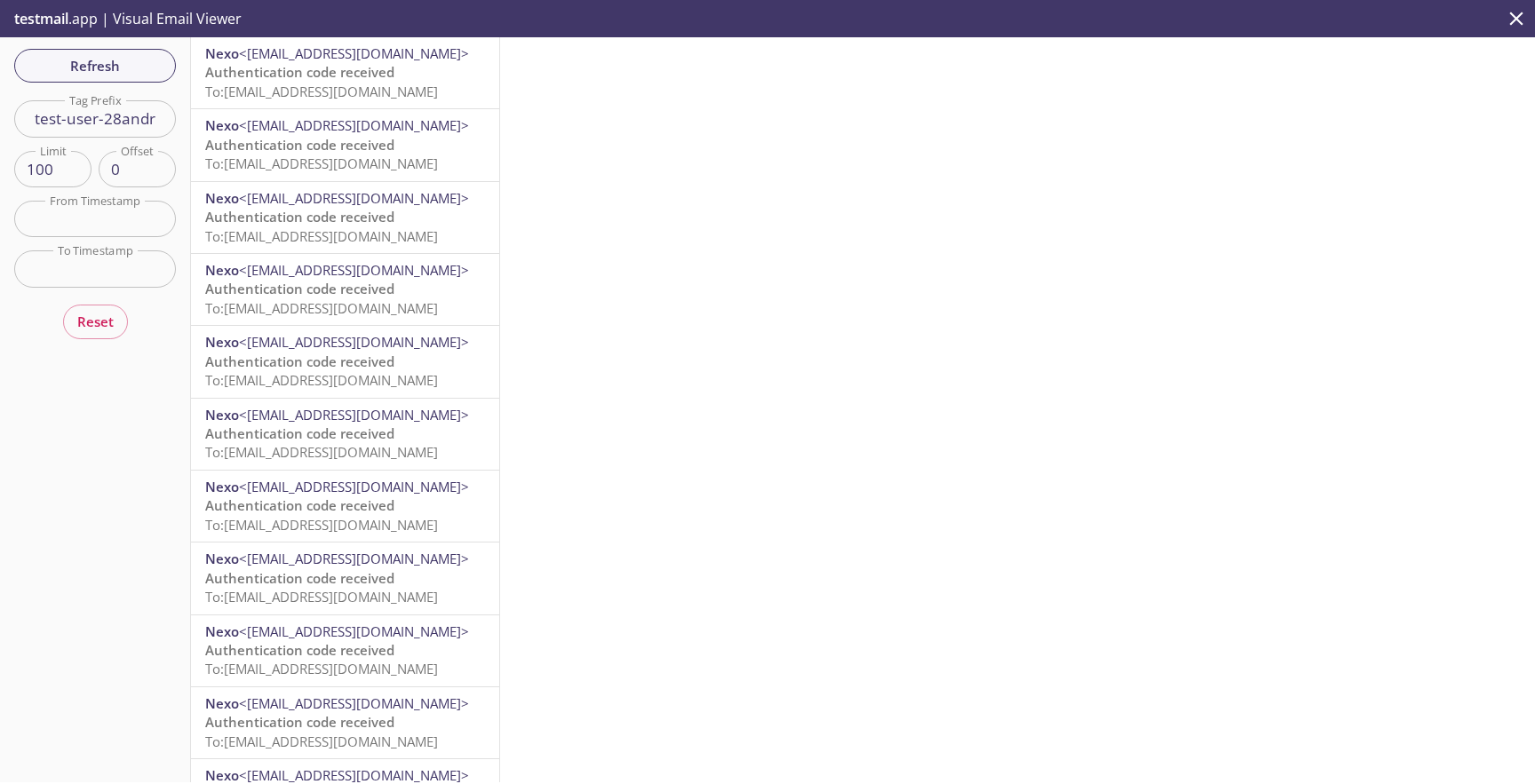
click at [295, 72] on span "Authentication code received" at bounding box center [300, 72] width 190 height 18
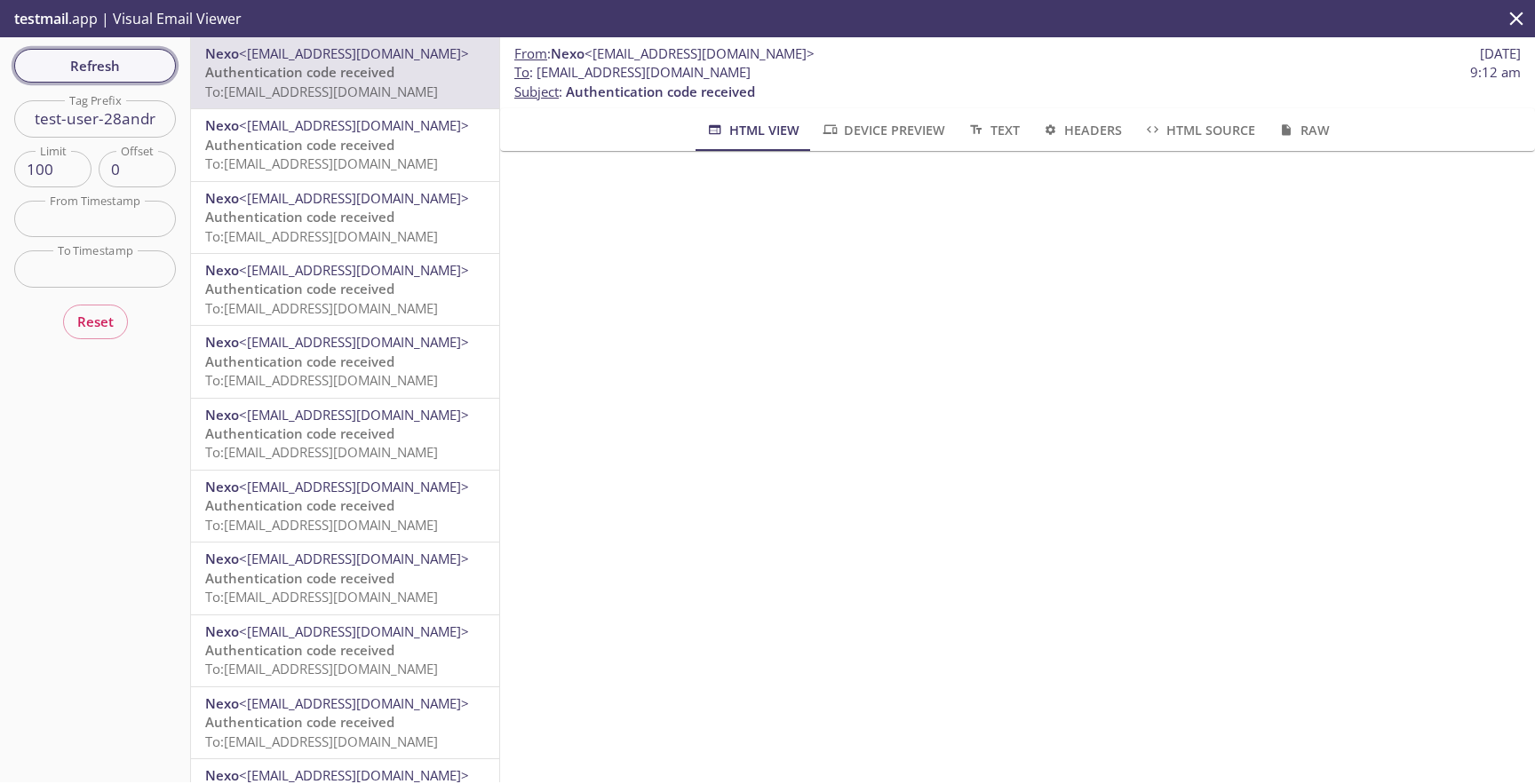
click at [136, 82] on button "Refresh" at bounding box center [95, 66] width 162 height 34
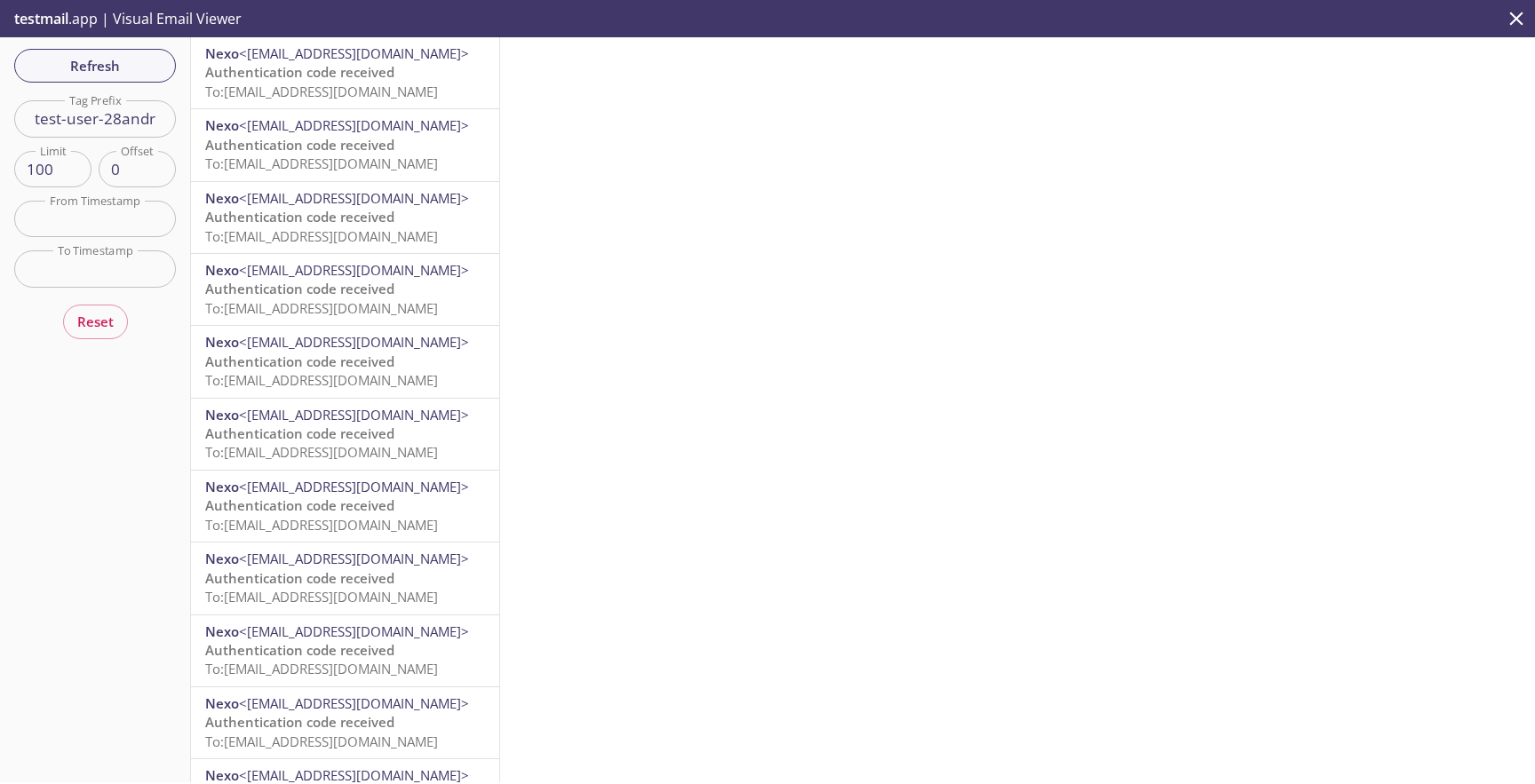
click at [305, 119] on span "<[EMAIL_ADDRESS][DOMAIN_NAME]>" at bounding box center [353, 126] width 231 height 18
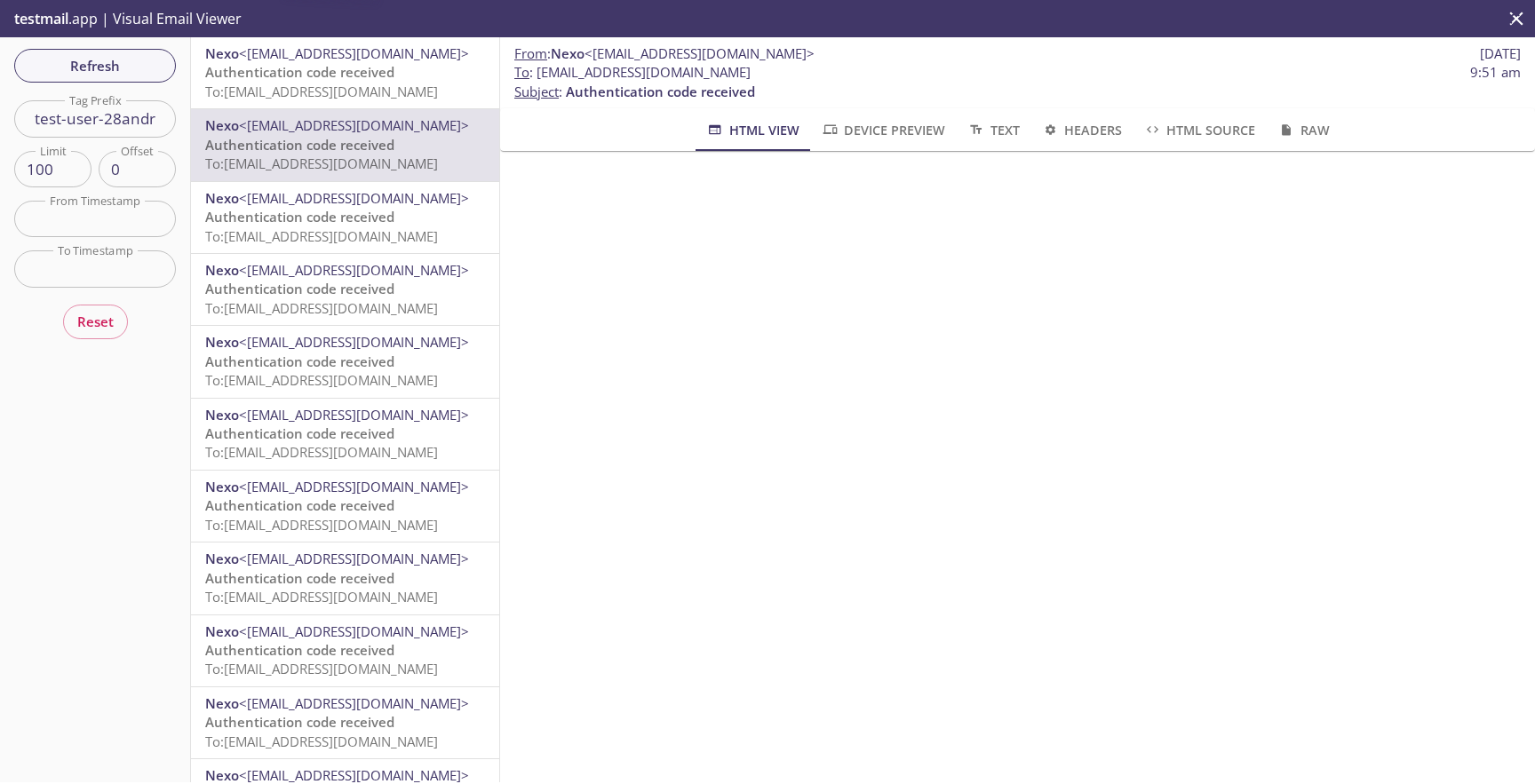
click at [334, 76] on span "Authentication code received" at bounding box center [300, 72] width 190 height 18
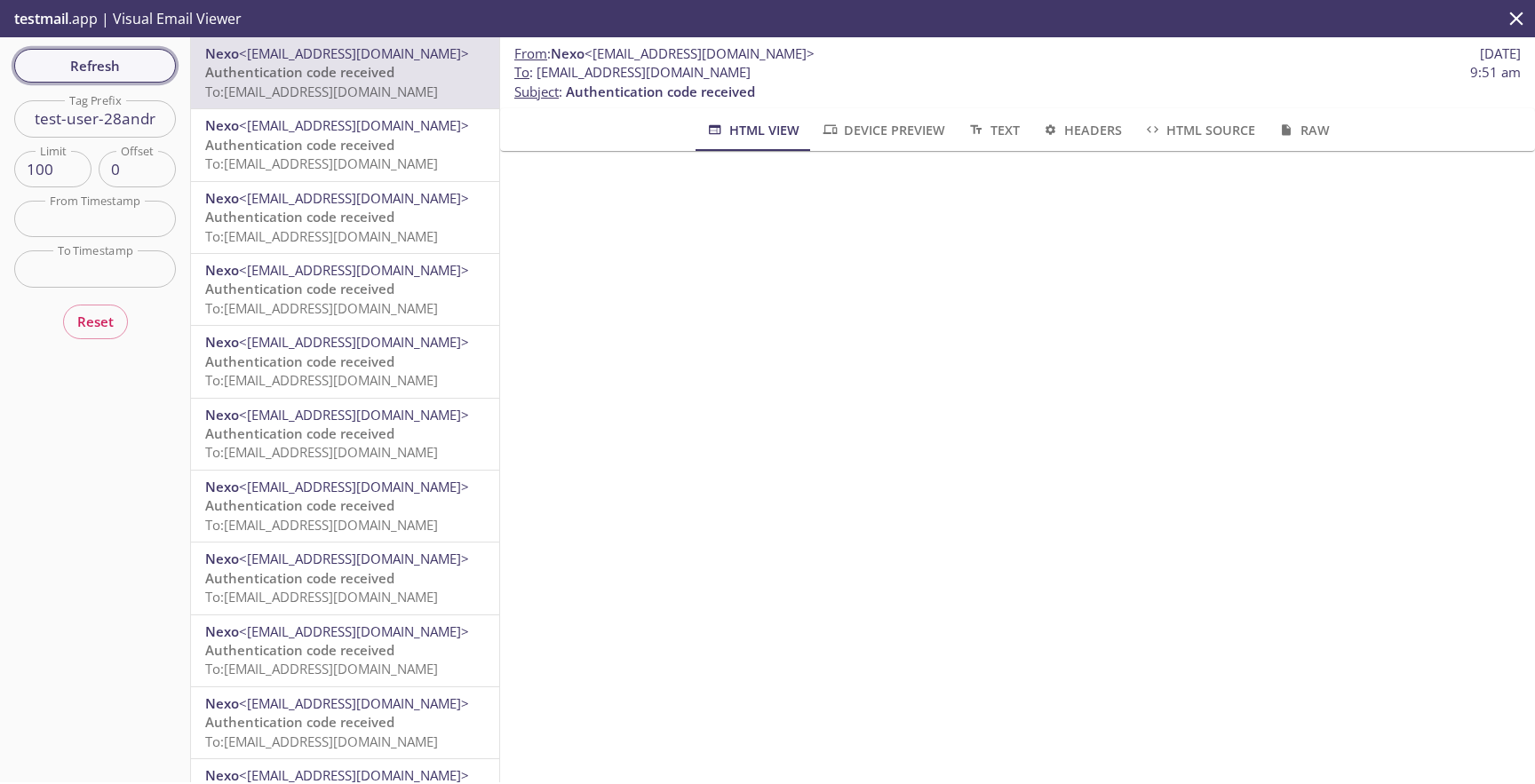
click at [48, 49] on button "Refresh" at bounding box center [95, 66] width 162 height 34
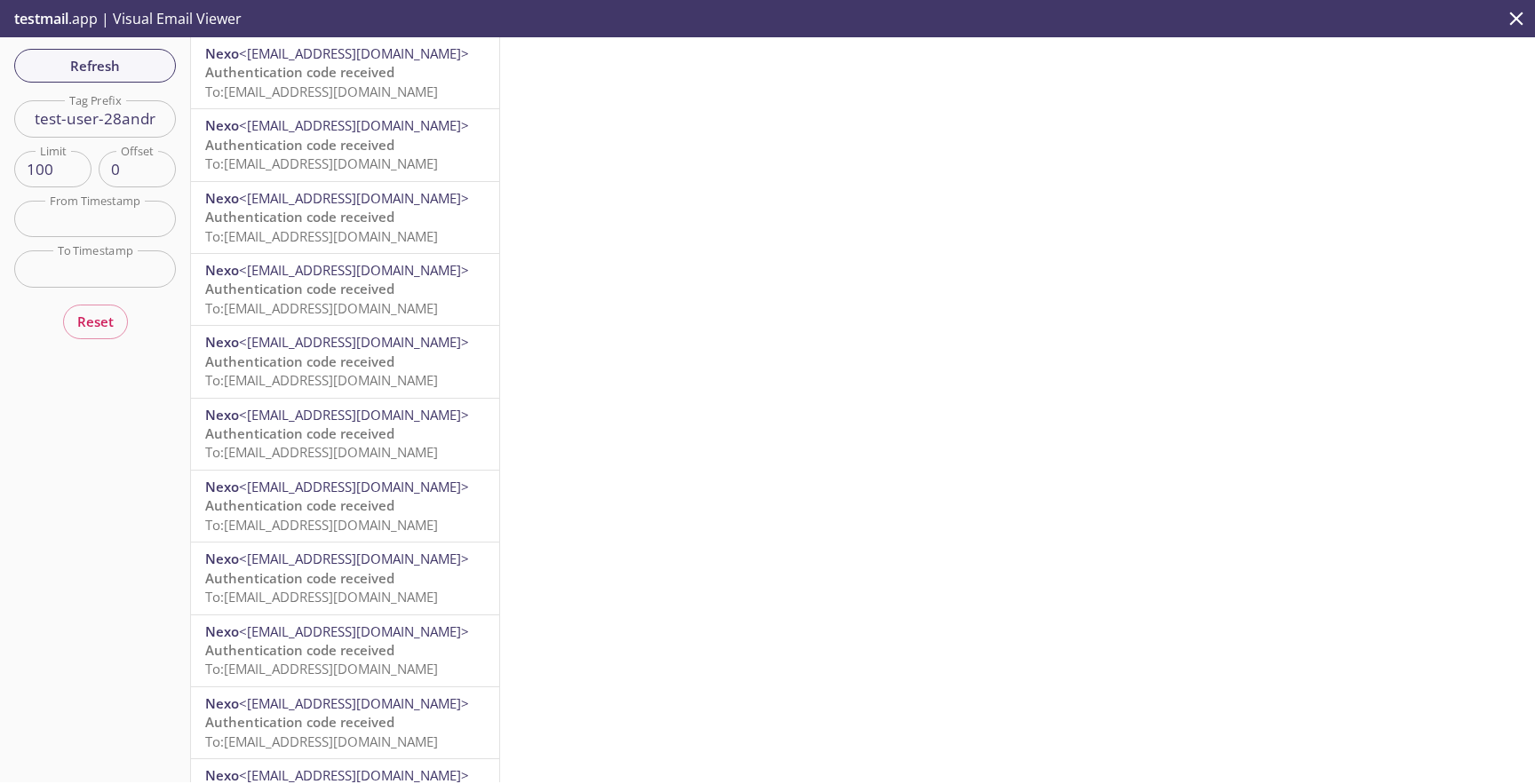
click at [368, 97] on span "To: [EMAIL_ADDRESS][DOMAIN_NAME]" at bounding box center [321, 92] width 233 height 18
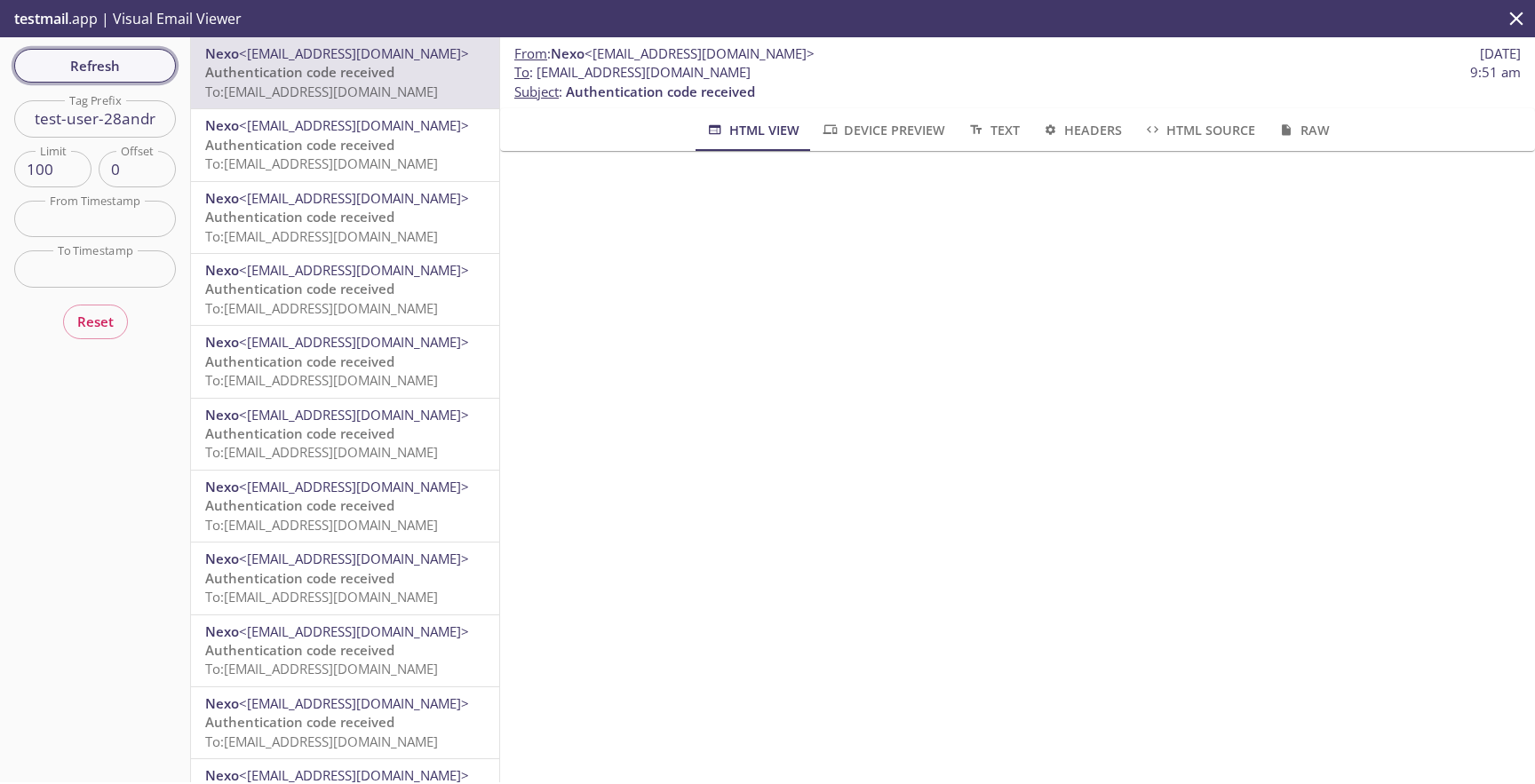
click at [147, 61] on span "Refresh" at bounding box center [95, 65] width 134 height 23
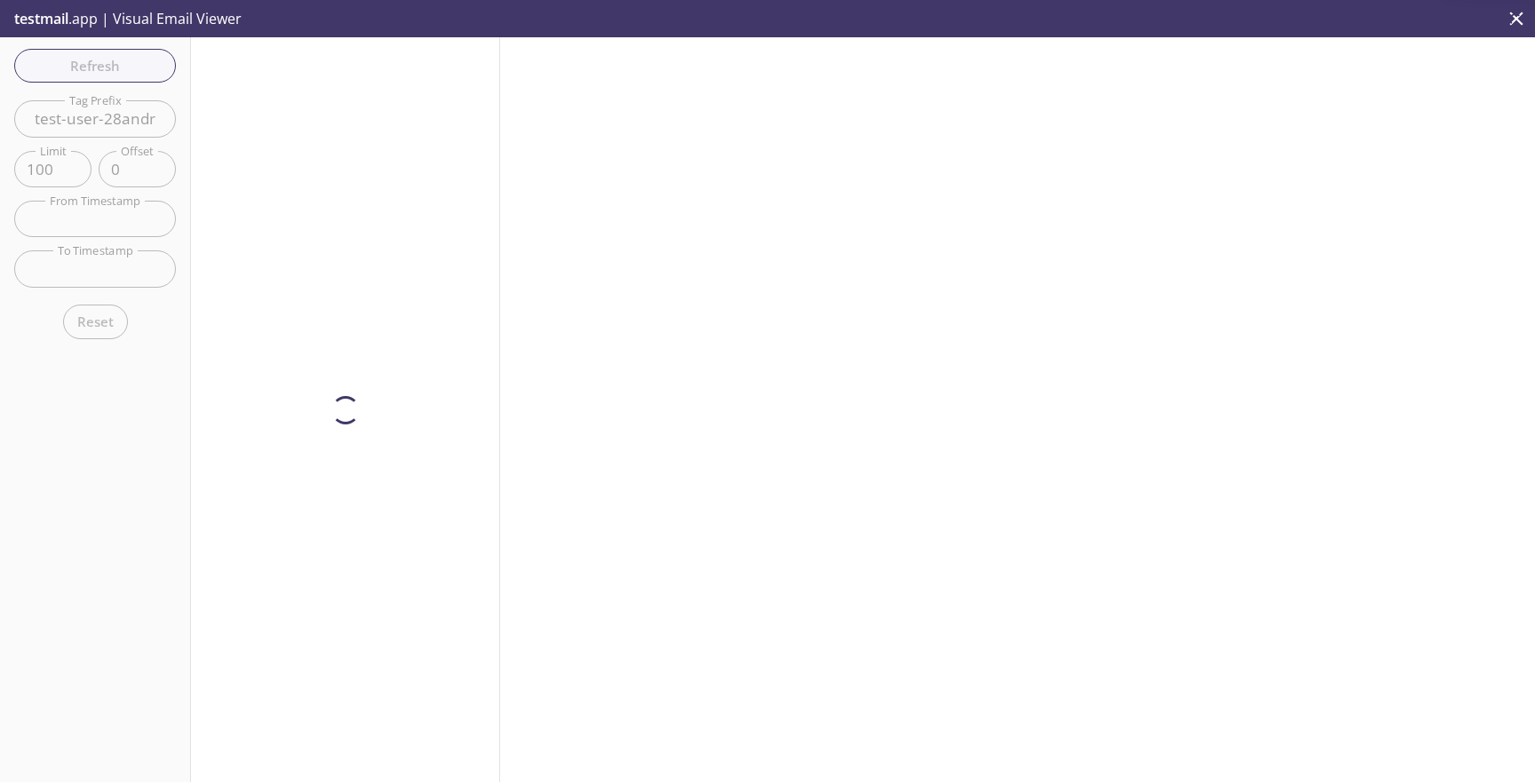
click at [358, 72] on div at bounding box center [345, 409] width 309 height 745
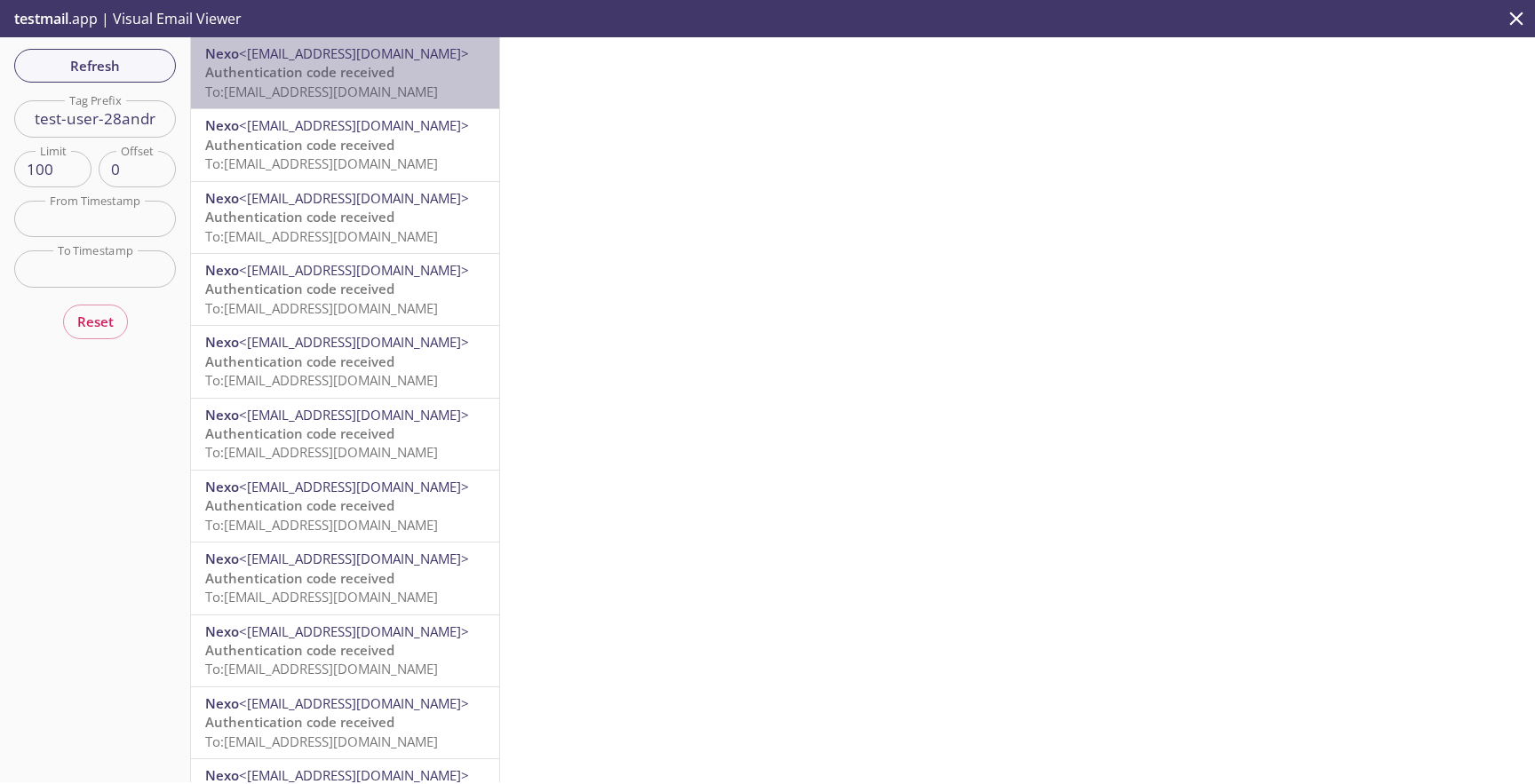
click at [305, 77] on span "Authentication code received" at bounding box center [300, 72] width 190 height 18
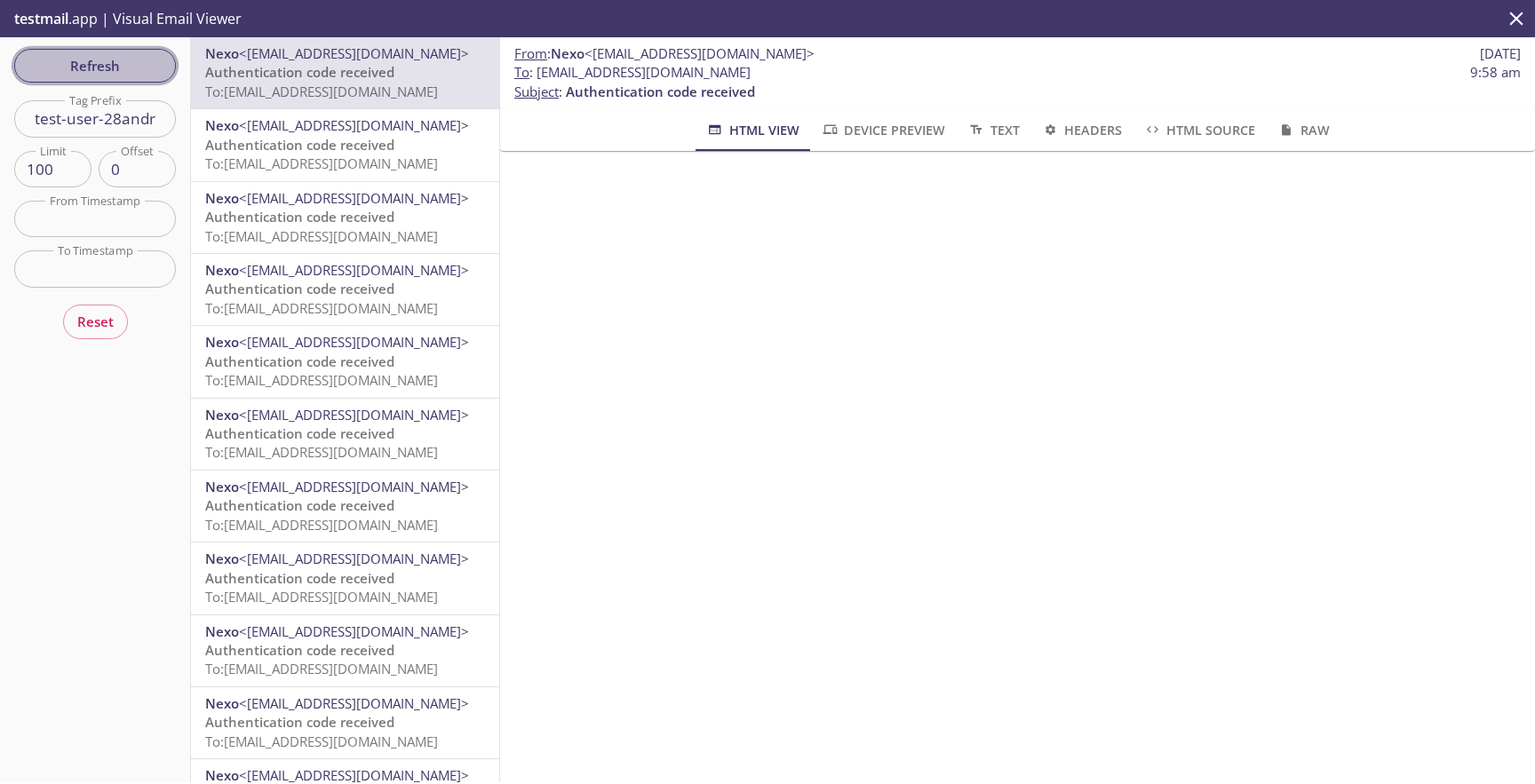
click at [110, 60] on span "Refresh" at bounding box center [95, 65] width 134 height 23
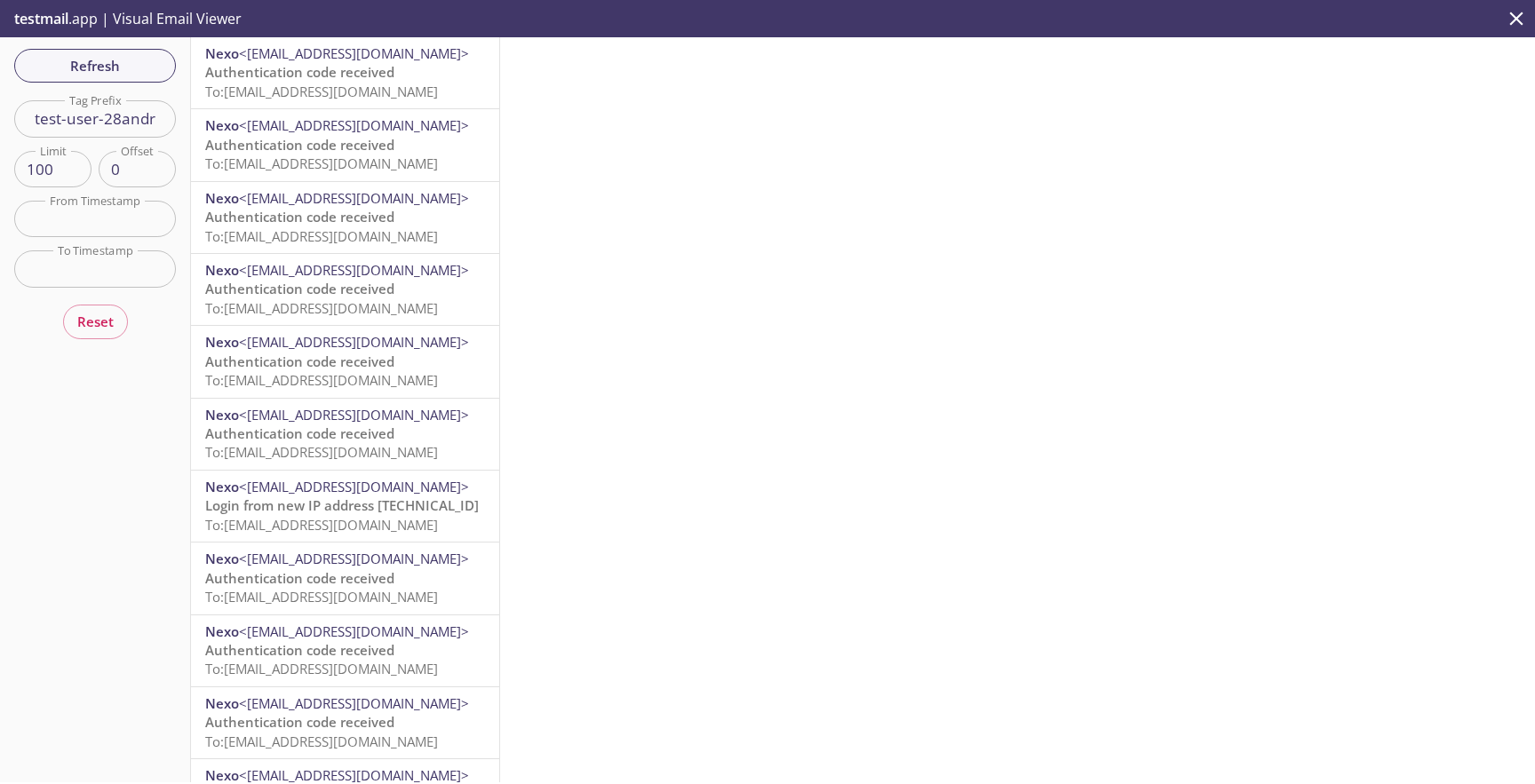
click at [163, 90] on div "Refresh Filters Tag Prefix test-user-28andr Tag Prefix Limit 100 Limit Offset 0…" at bounding box center [95, 409] width 191 height 745
click at [158, 72] on span "Refresh" at bounding box center [95, 65] width 134 height 23
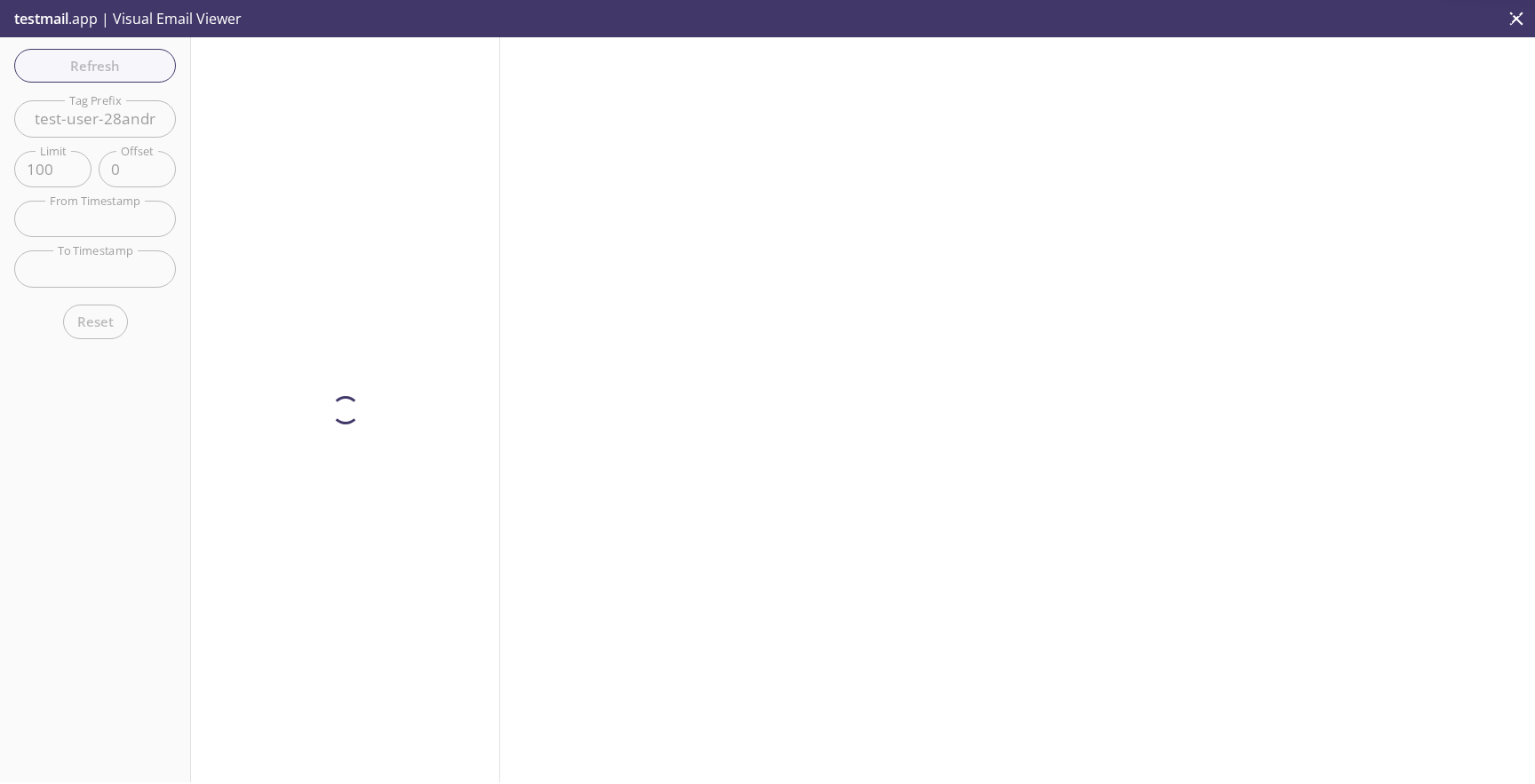
click at [357, 69] on div at bounding box center [345, 409] width 309 height 745
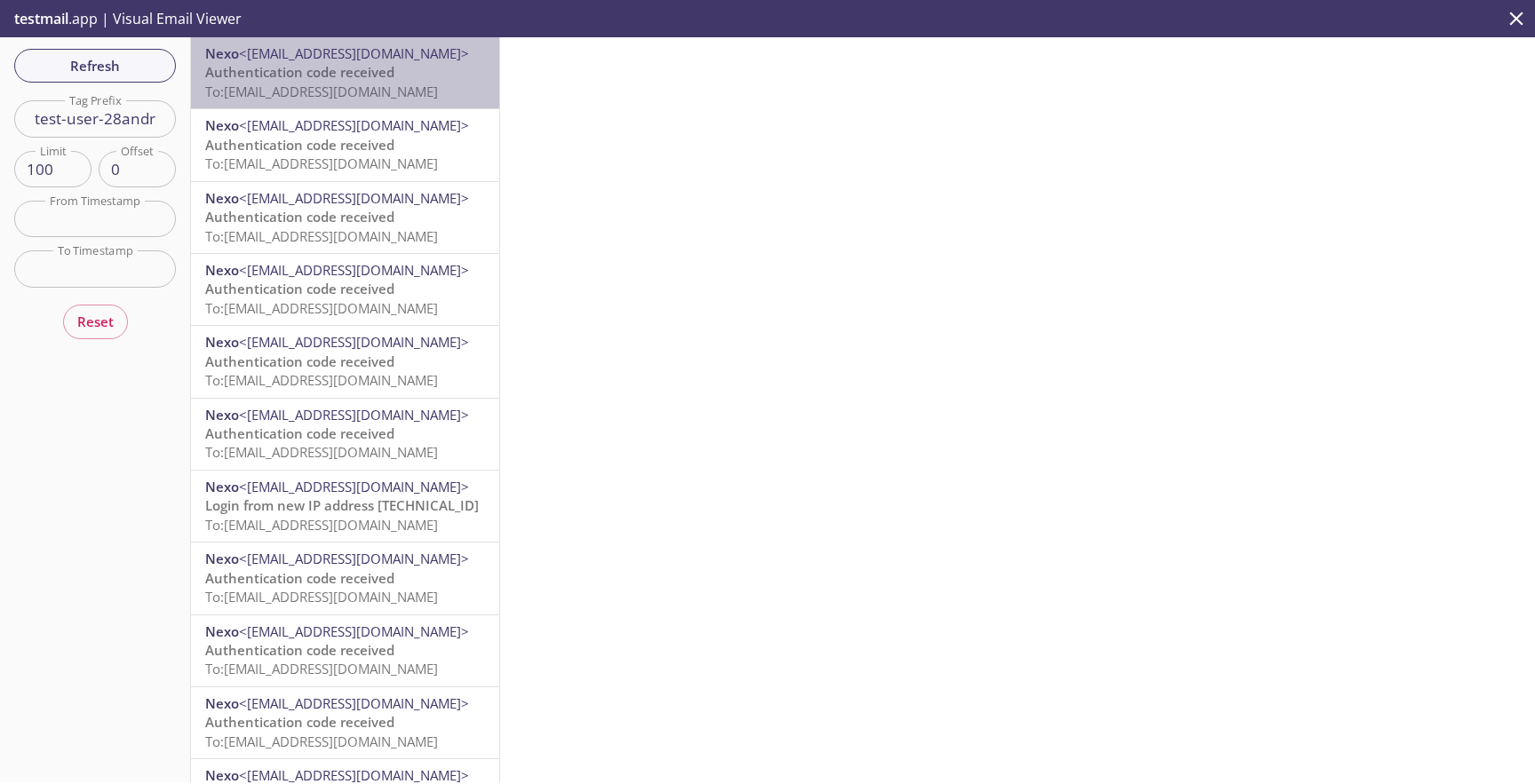
click at [356, 74] on span "Authentication code received" at bounding box center [300, 72] width 190 height 18
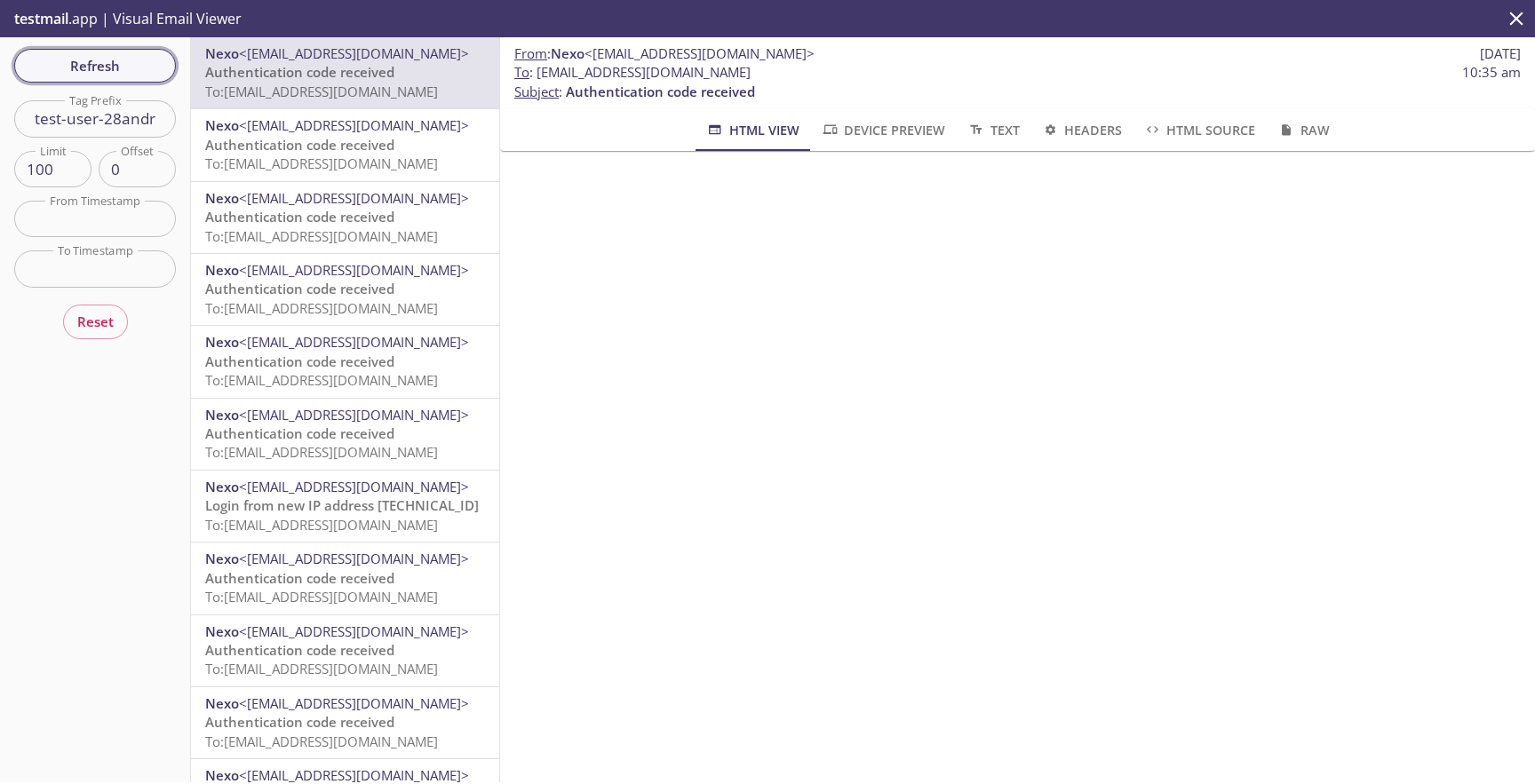
click at [158, 76] on span "Refresh" at bounding box center [95, 65] width 134 height 23
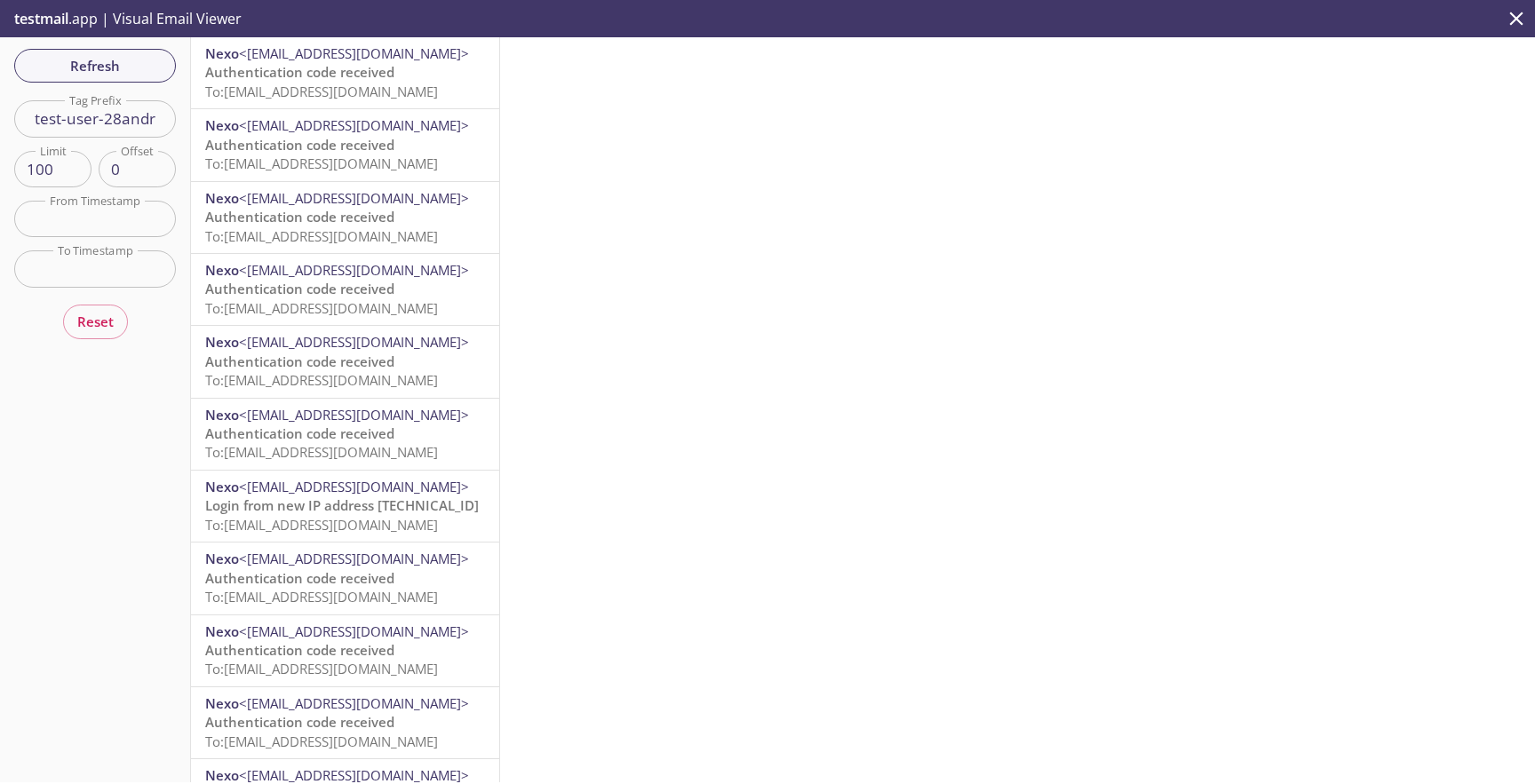
click at [179, 65] on div "Refresh Filters Tag Prefix test-user-28andr Tag Prefix Limit 100 Limit Offset 0…" at bounding box center [95, 409] width 191 height 745
click at [150, 65] on span "Refresh" at bounding box center [95, 65] width 134 height 23
click at [76, 62] on span "Refresh" at bounding box center [95, 65] width 134 height 23
